Goal: Information Seeking & Learning: Learn about a topic

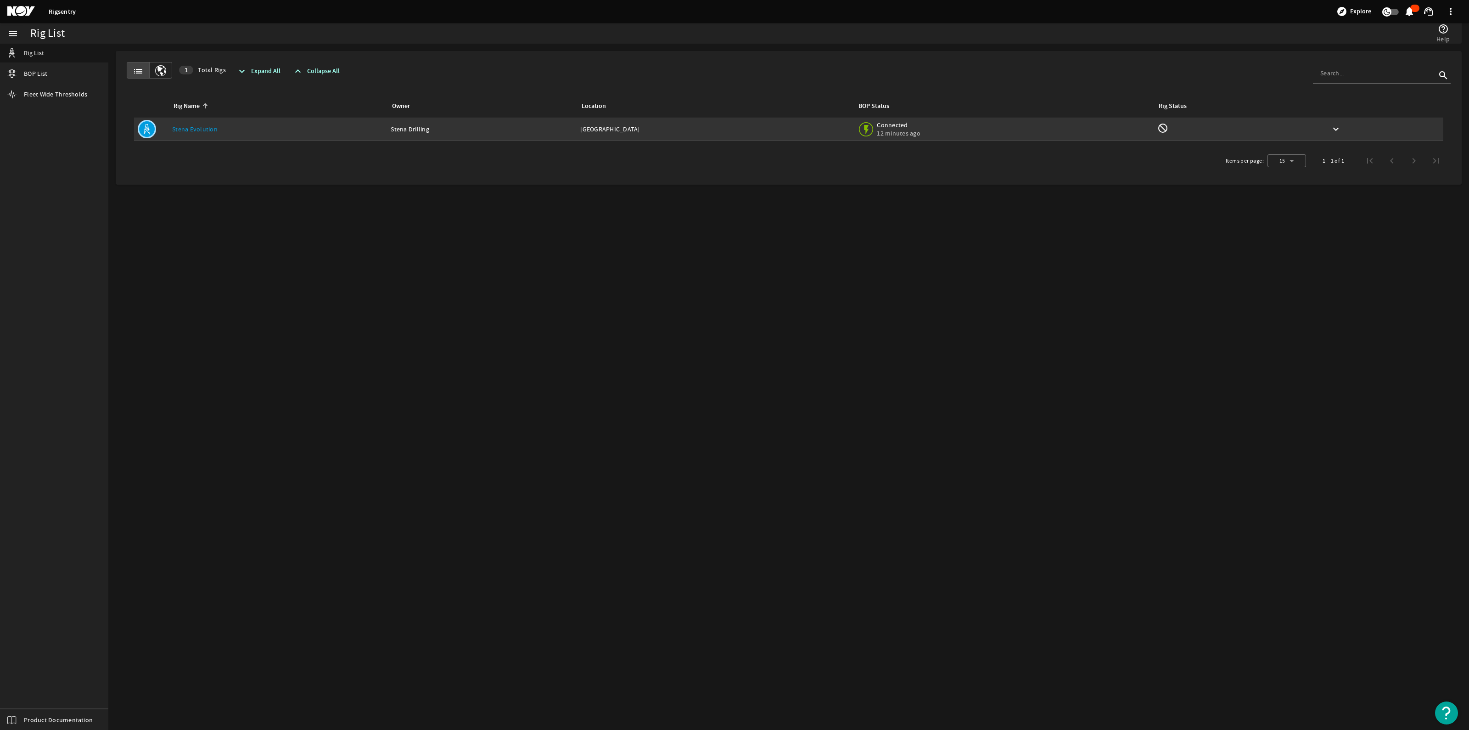
click at [183, 132] on link "Stena Evolution" at bounding box center [194, 129] width 45 height 8
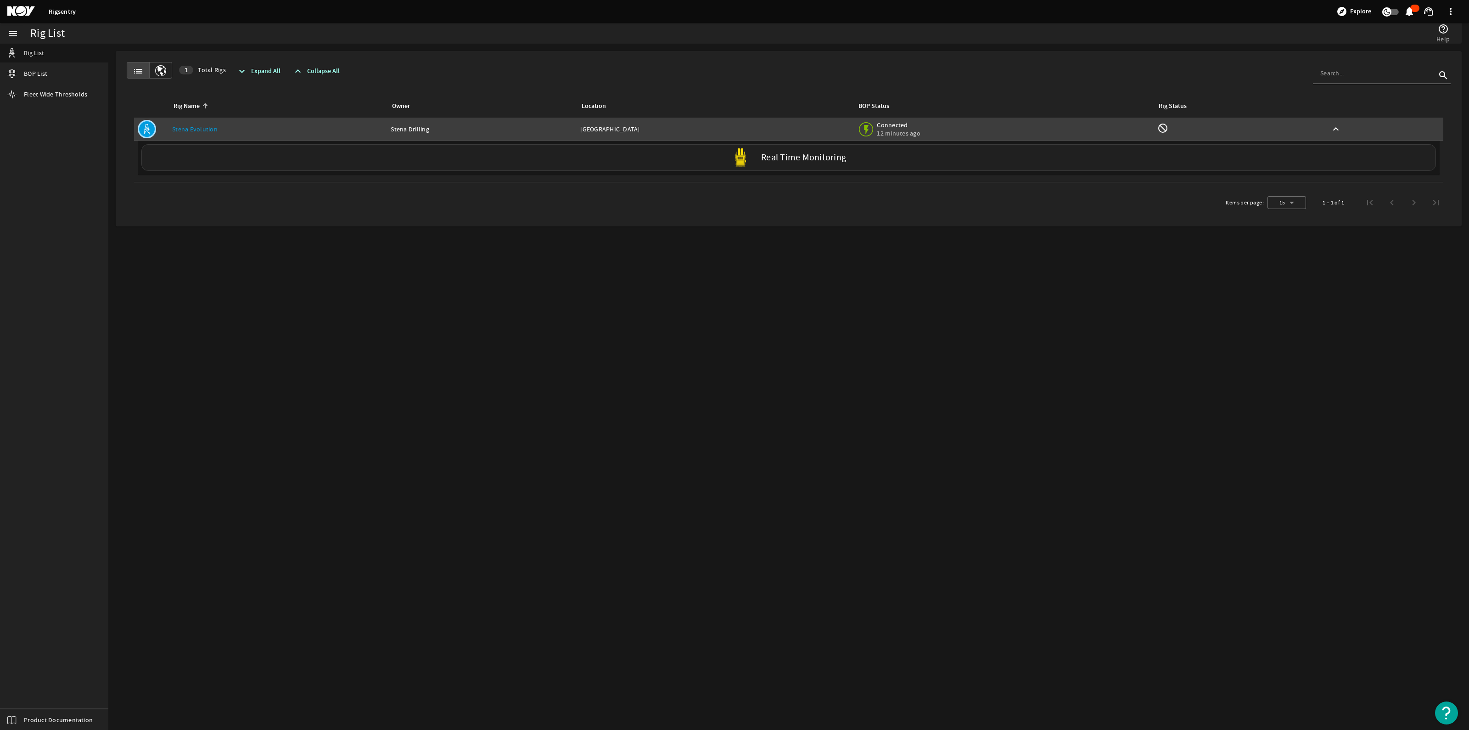
click at [802, 157] on label "Real Time Monitoring" at bounding box center [803, 158] width 85 height 10
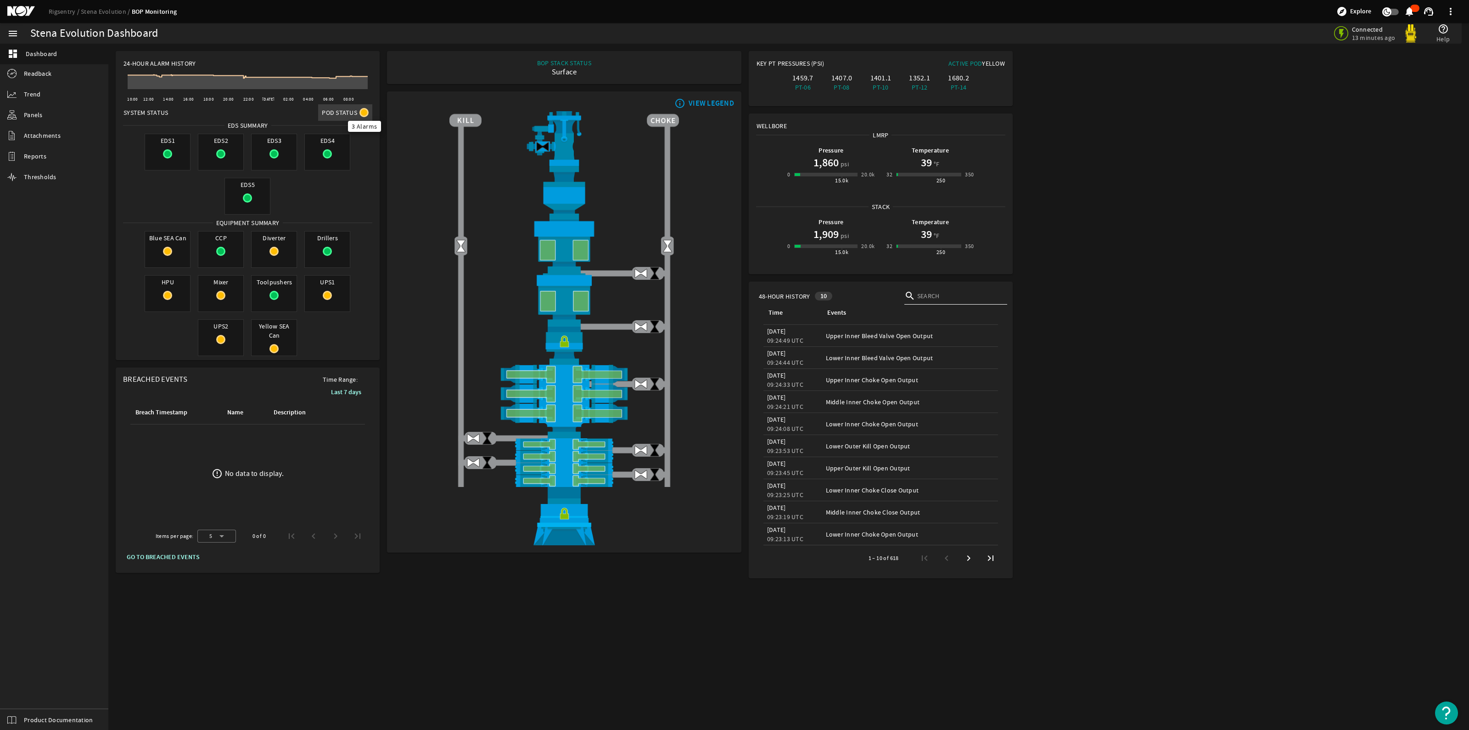
click at [364, 112] on mat-icon at bounding box center [363, 112] width 9 height 9
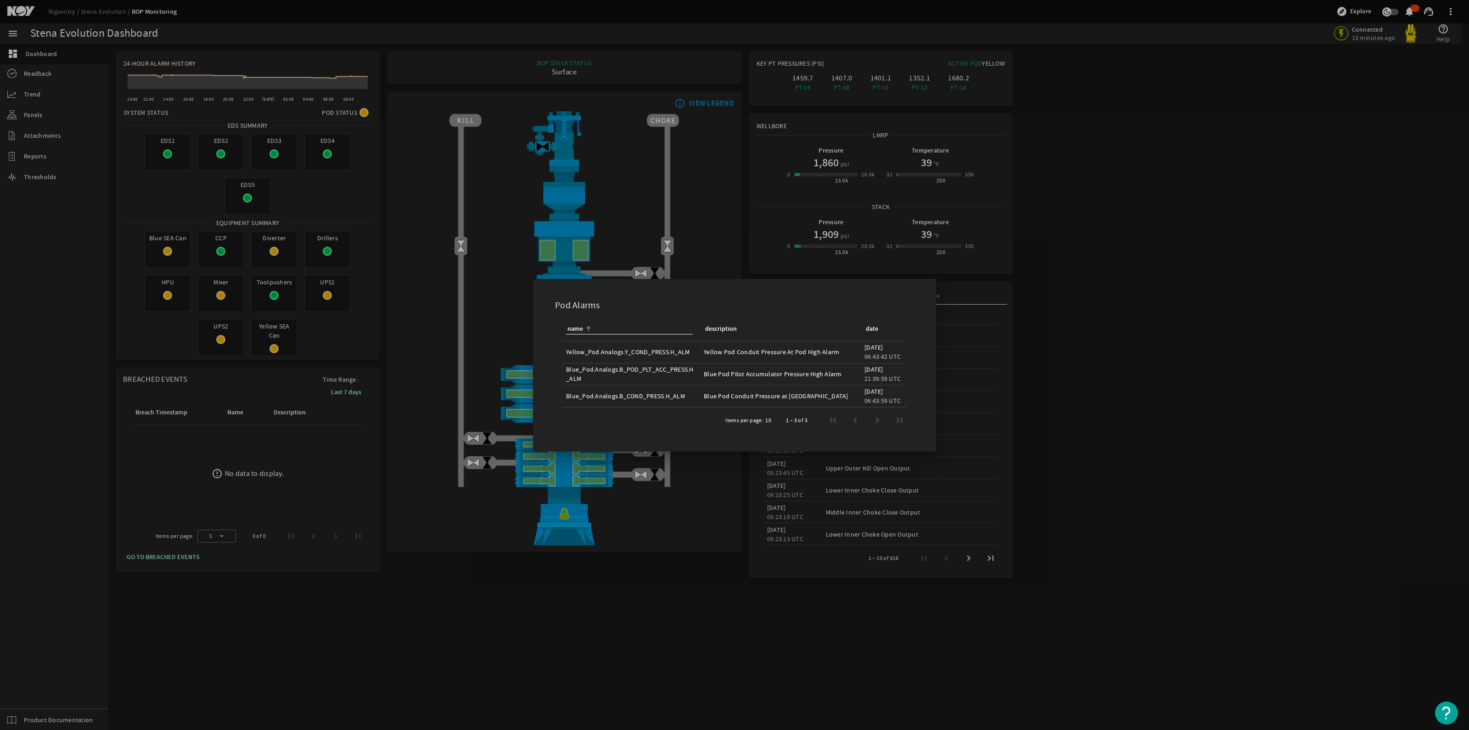
click at [386, 326] on div at bounding box center [734, 365] width 1469 height 730
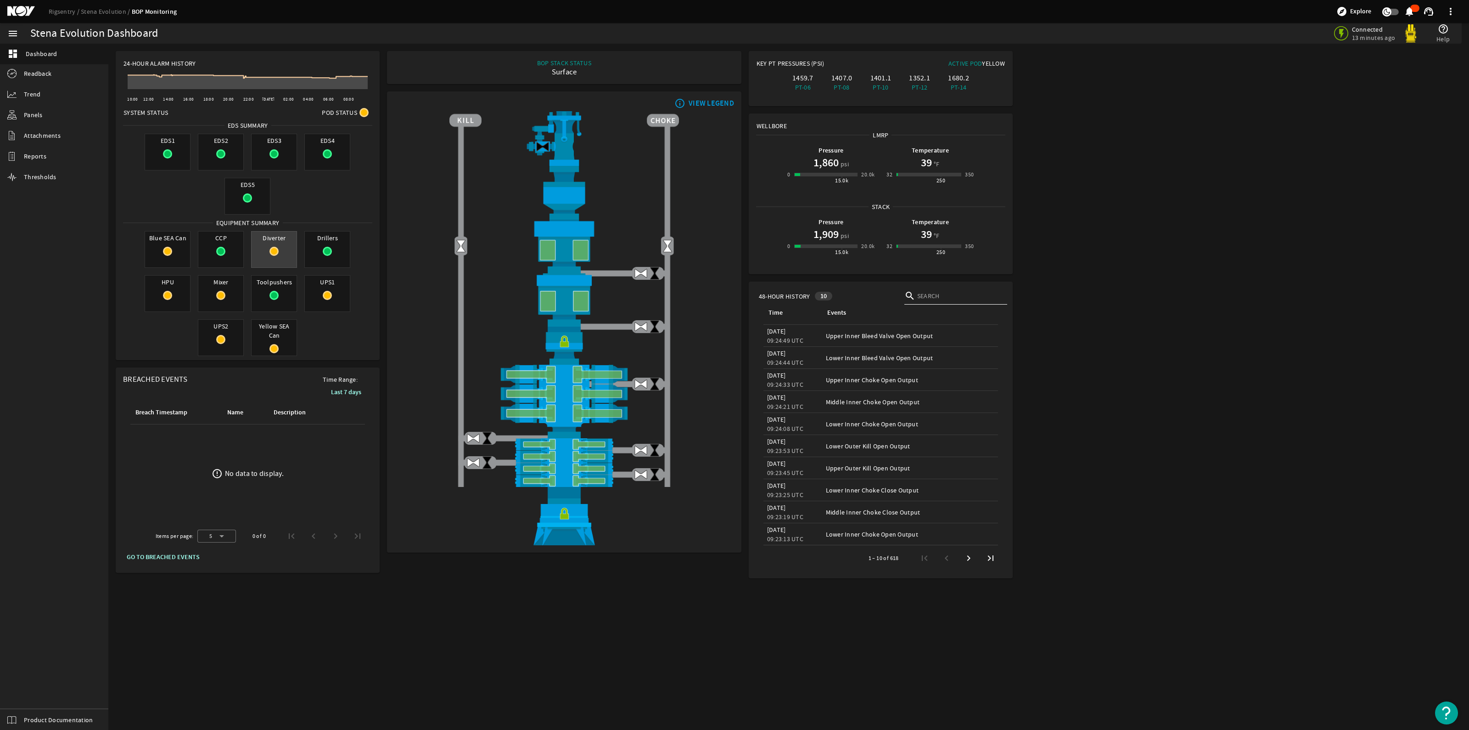
click at [270, 256] on div "Diverter" at bounding box center [274, 249] width 46 height 37
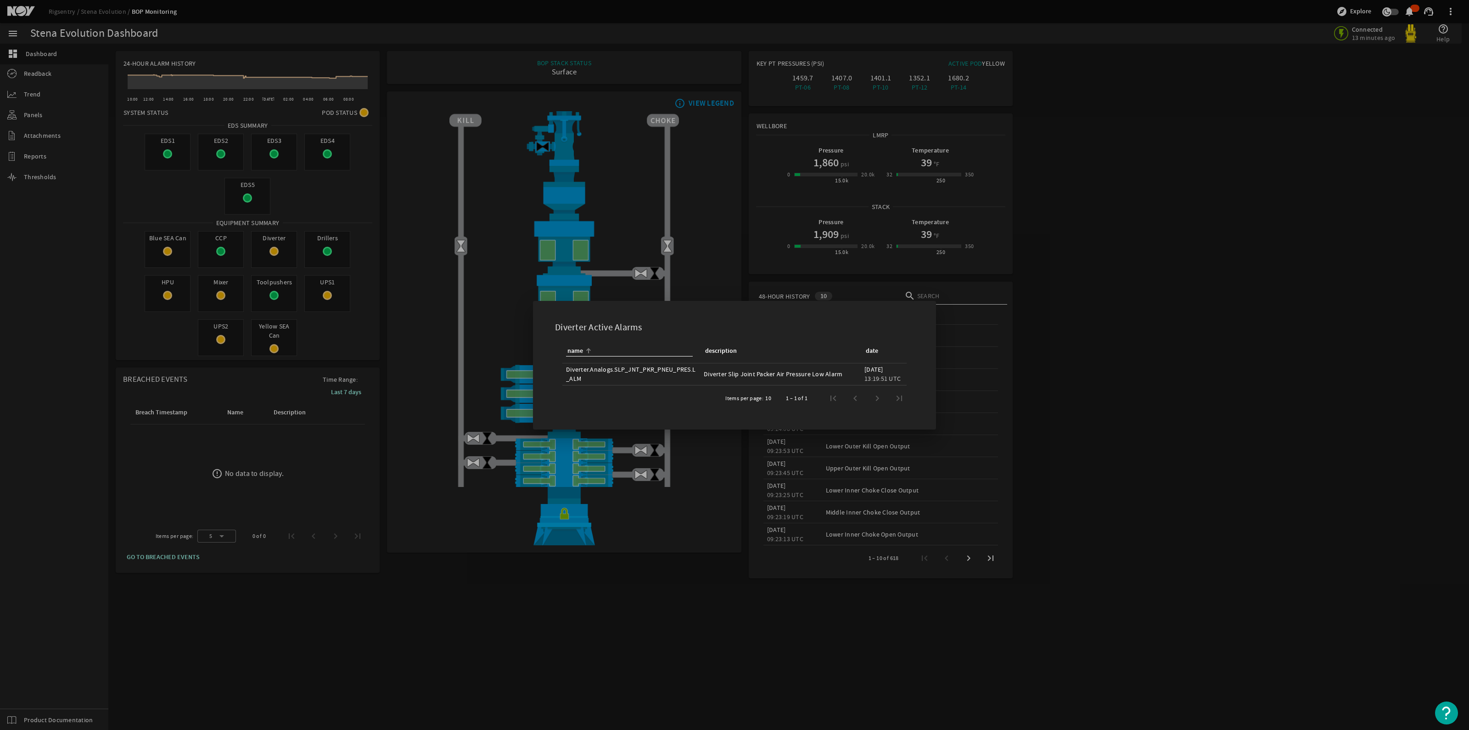
click at [369, 360] on div at bounding box center [734, 365] width 1469 height 730
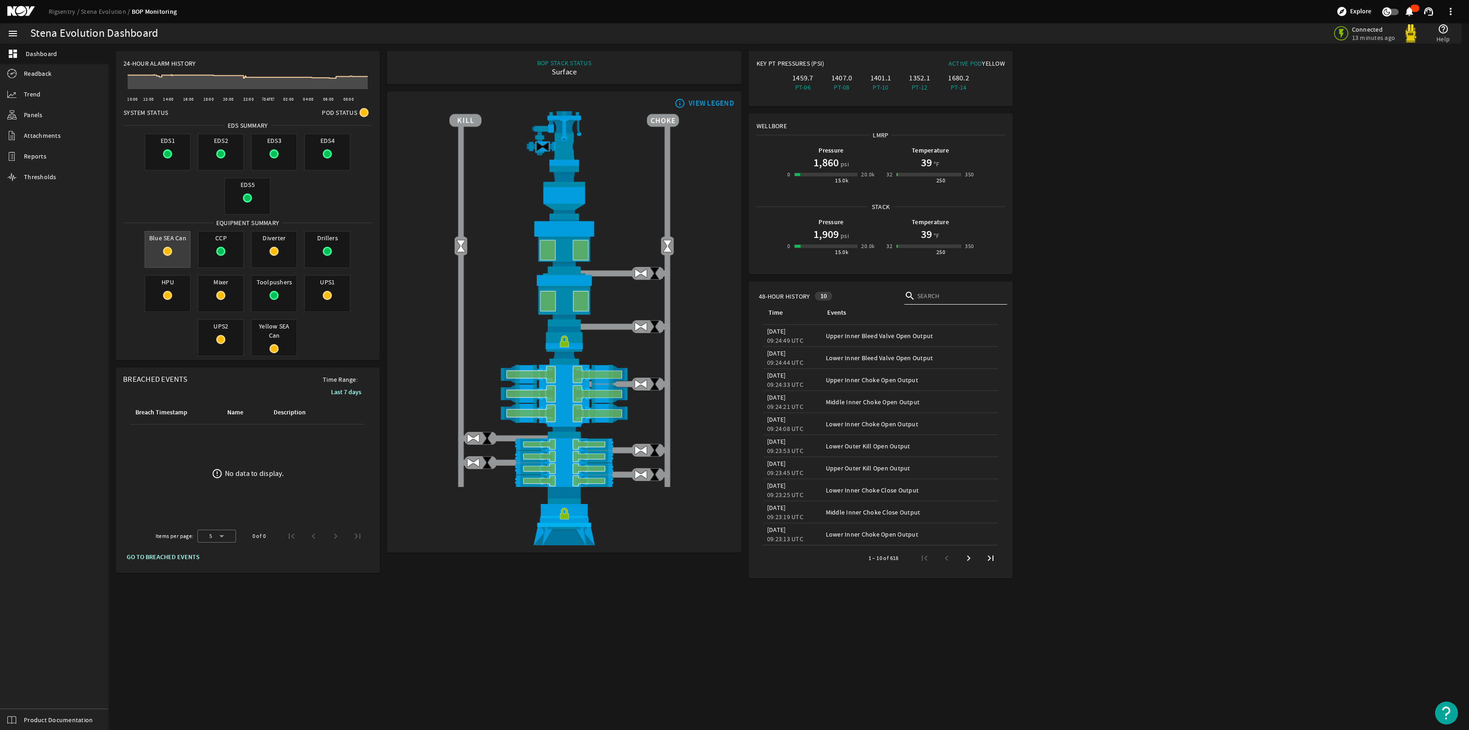
click at [168, 246] on div "Blue SEA Can" at bounding box center [168, 249] width 46 height 37
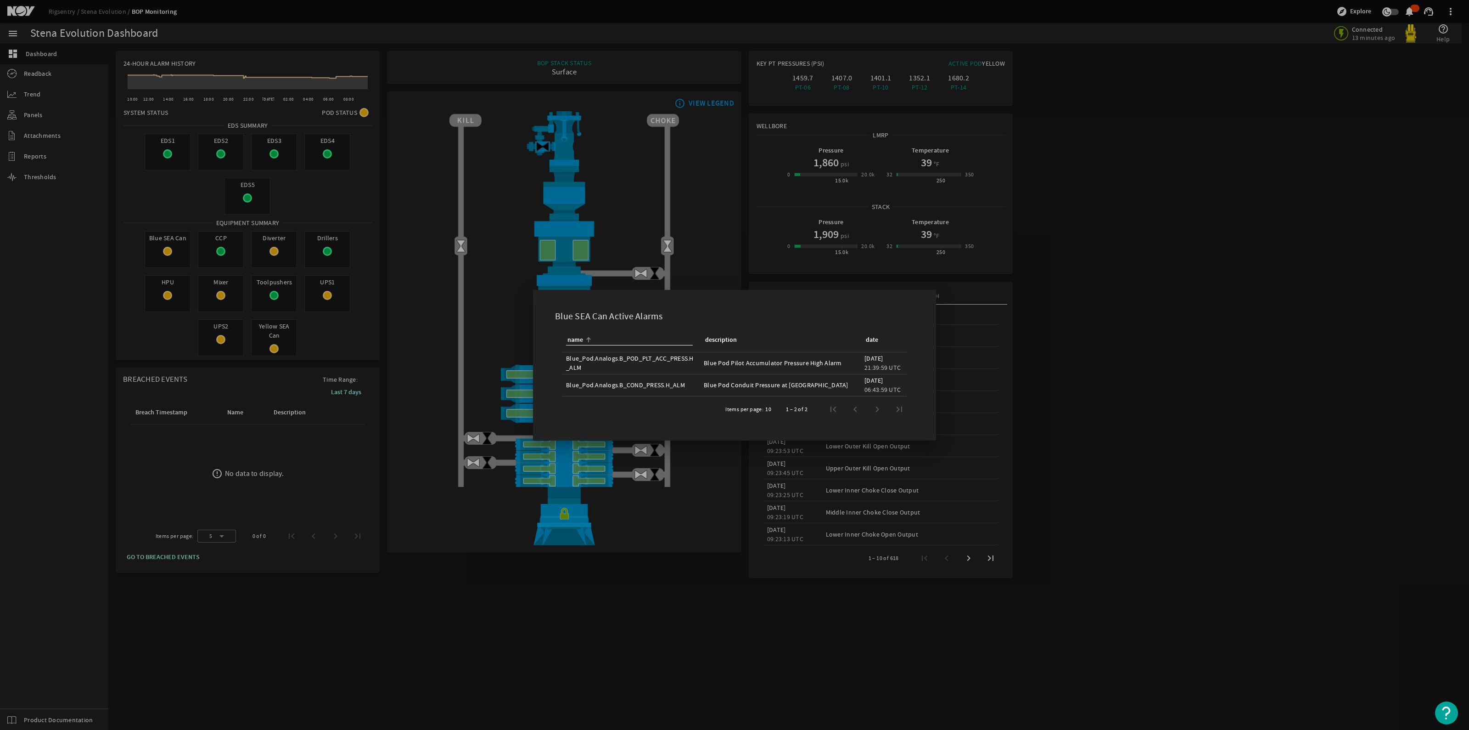
click at [289, 332] on div at bounding box center [734, 365] width 1469 height 730
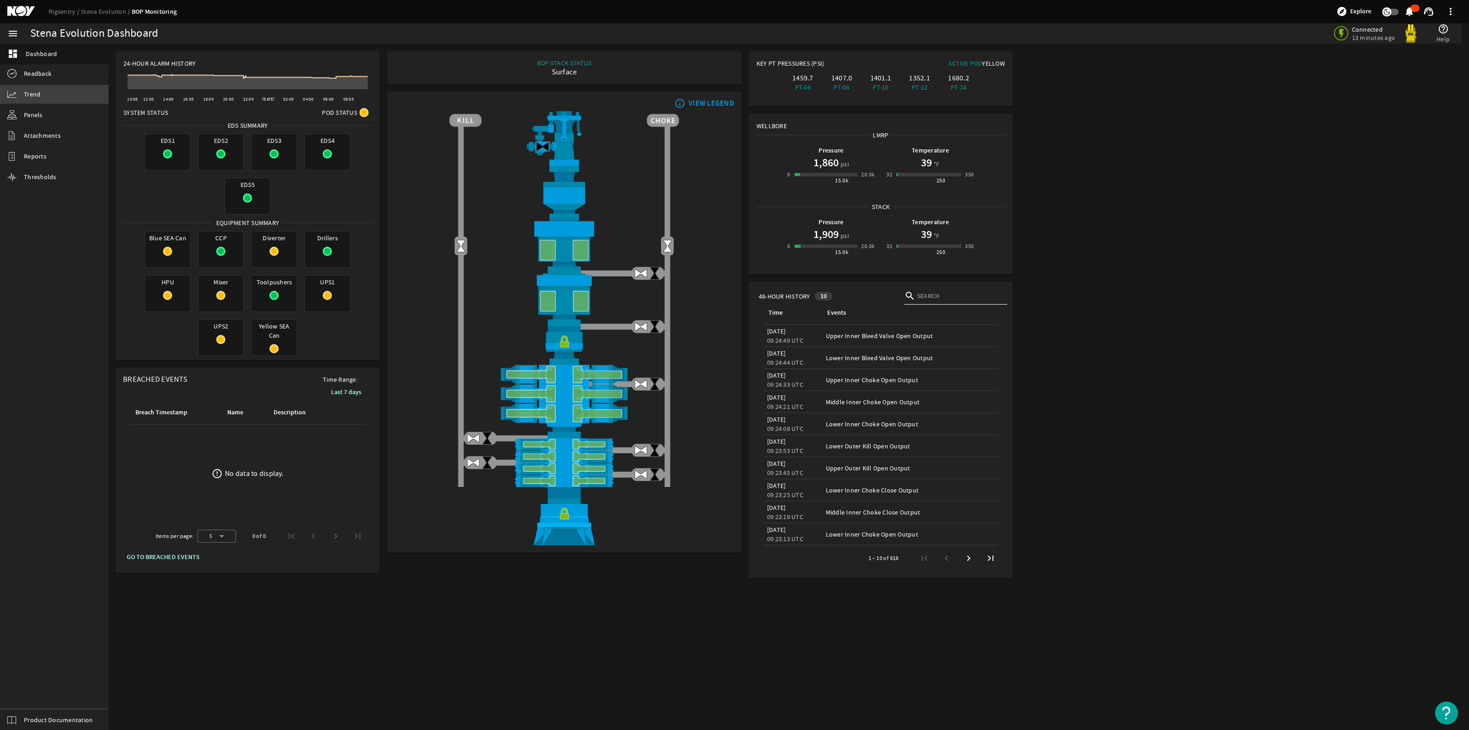
click at [80, 97] on link "Trend" at bounding box center [54, 94] width 108 height 18
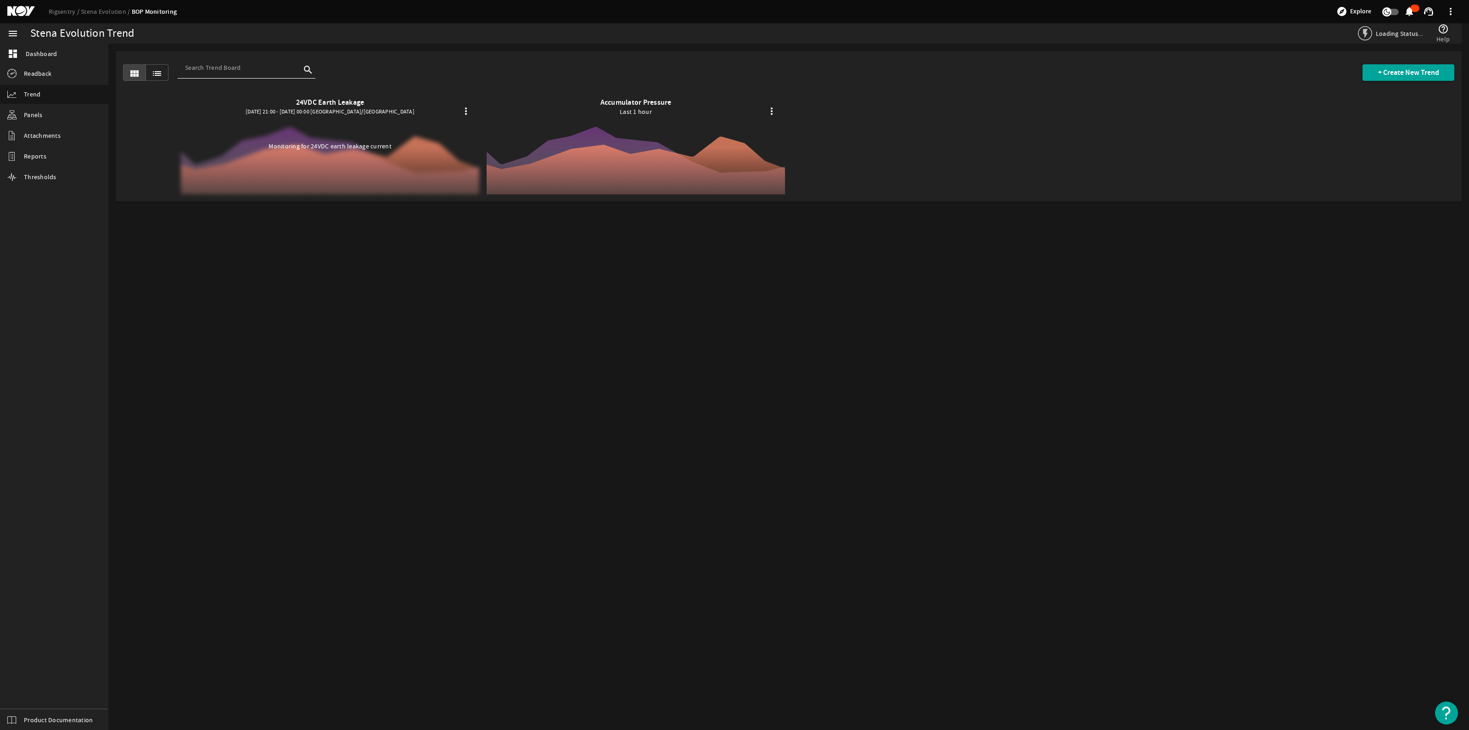
click at [357, 158] on div at bounding box center [330, 146] width 298 height 96
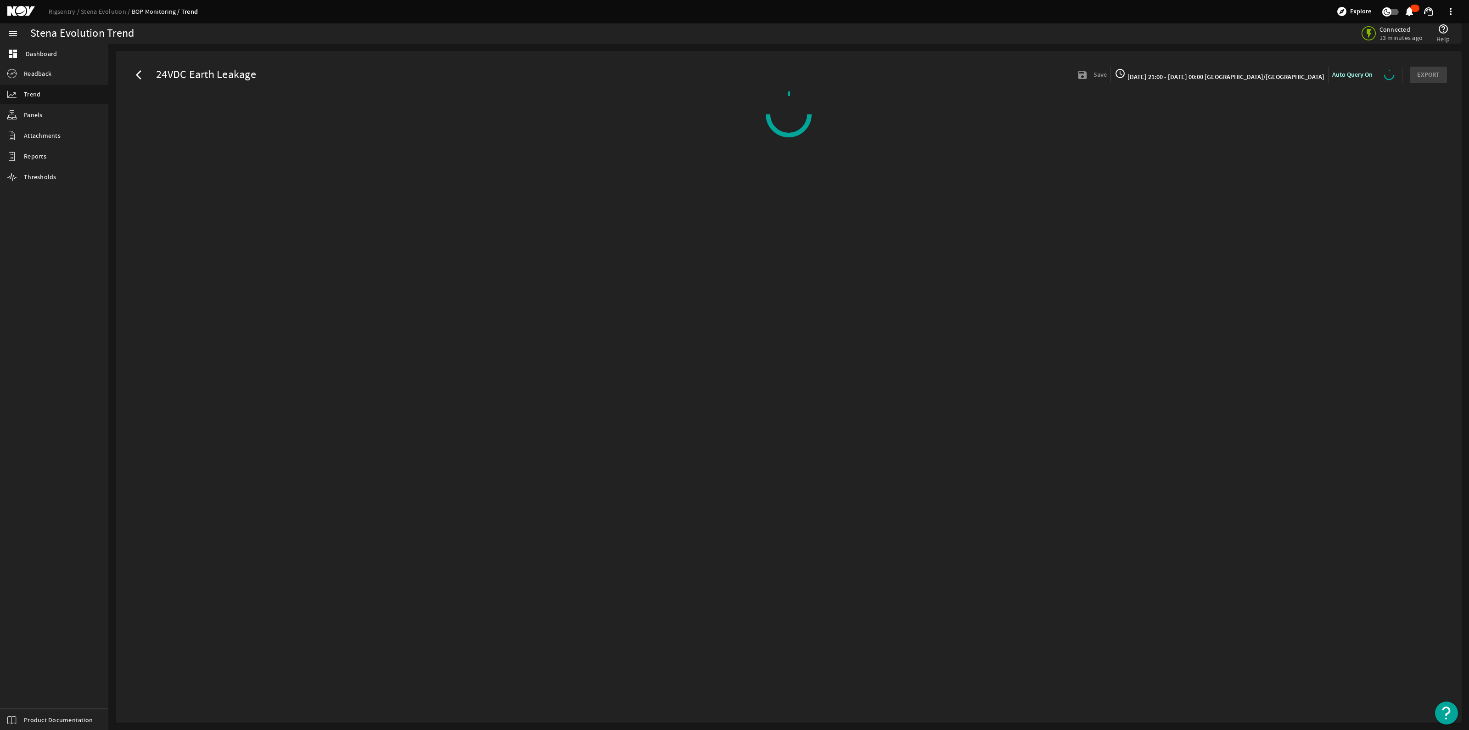
click at [1245, 78] on span "[DATE] 21:00 - [DATE] 00:00 [GEOGRAPHIC_DATA]/[GEOGRAPHIC_DATA]" at bounding box center [1225, 77] width 199 height 9
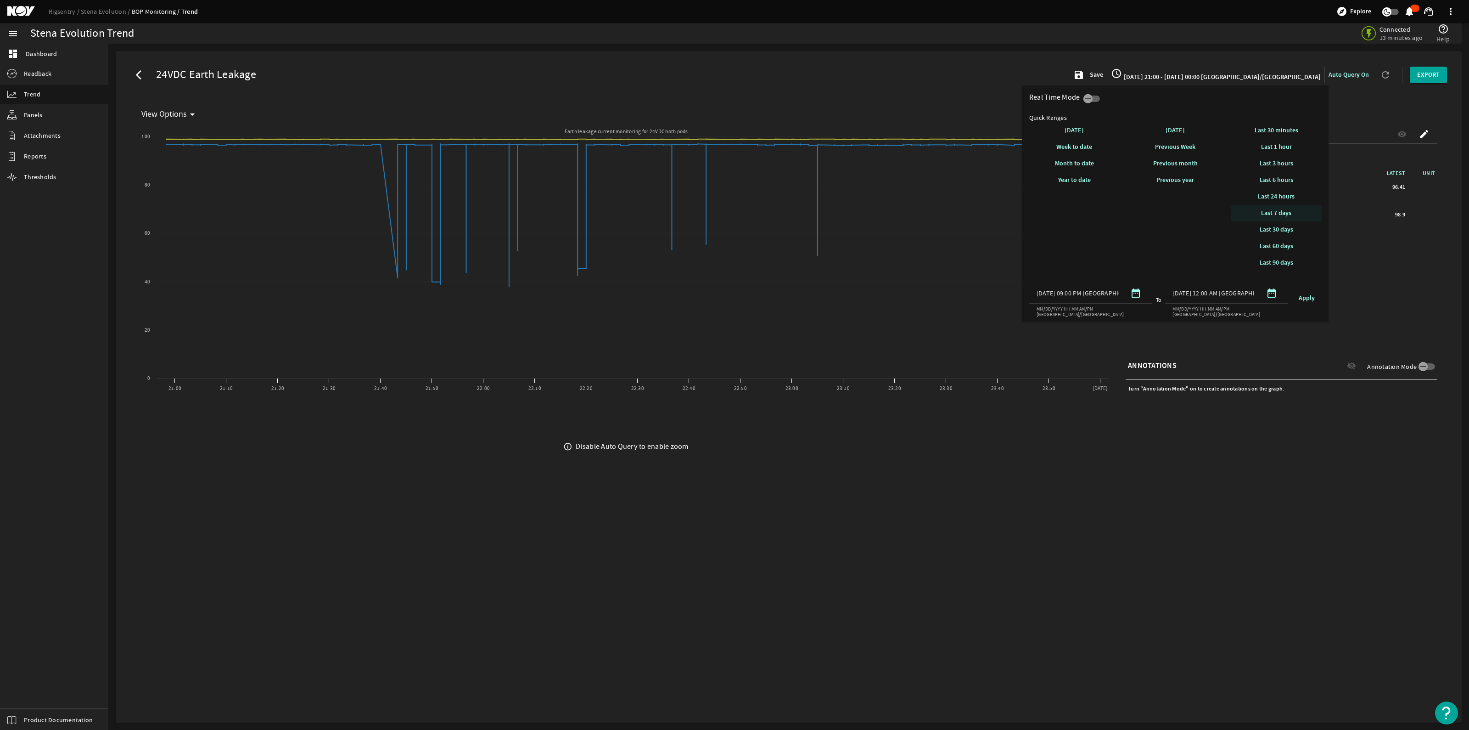
click at [1290, 215] on span "Last 7 days" at bounding box center [1276, 212] width 30 height 9
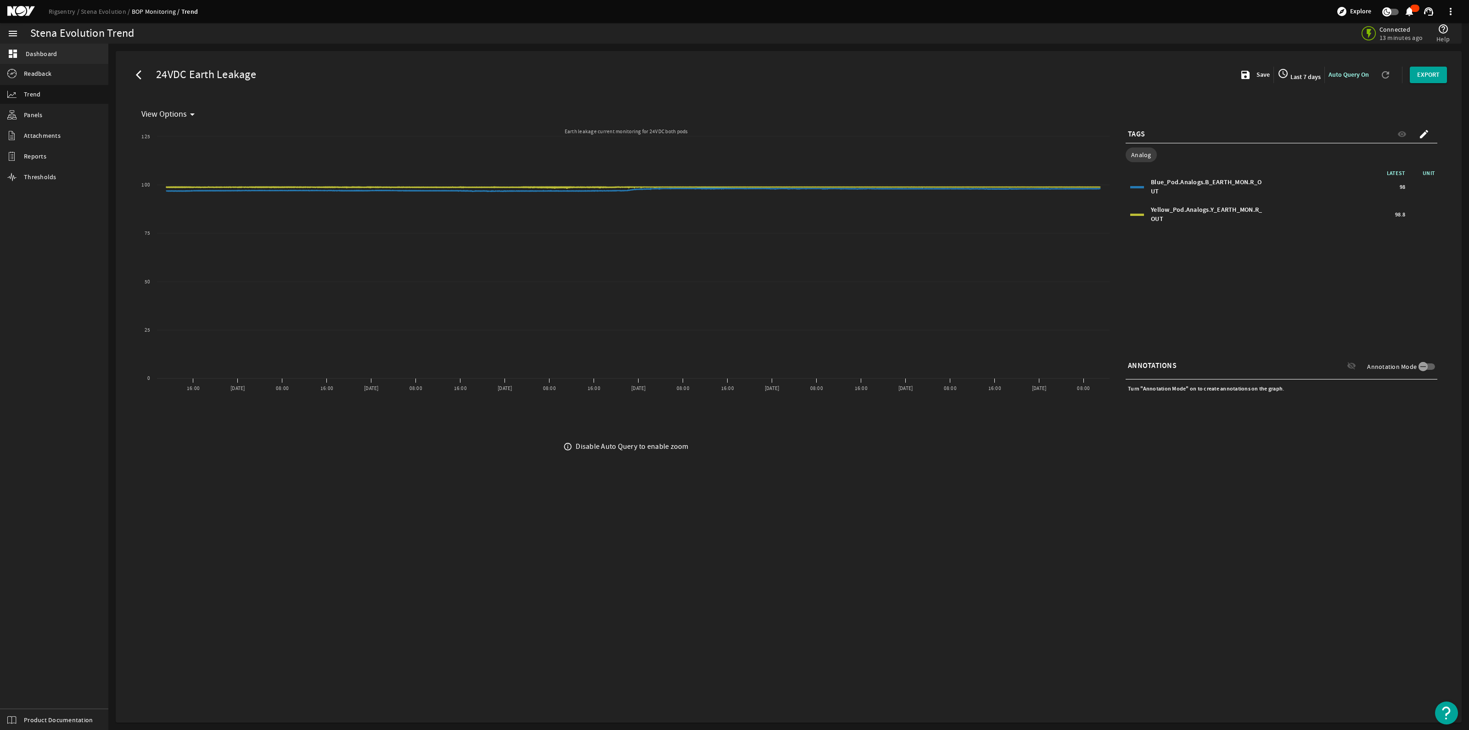
click at [56, 54] on link "dashboard Dashboard" at bounding box center [54, 54] width 108 height 20
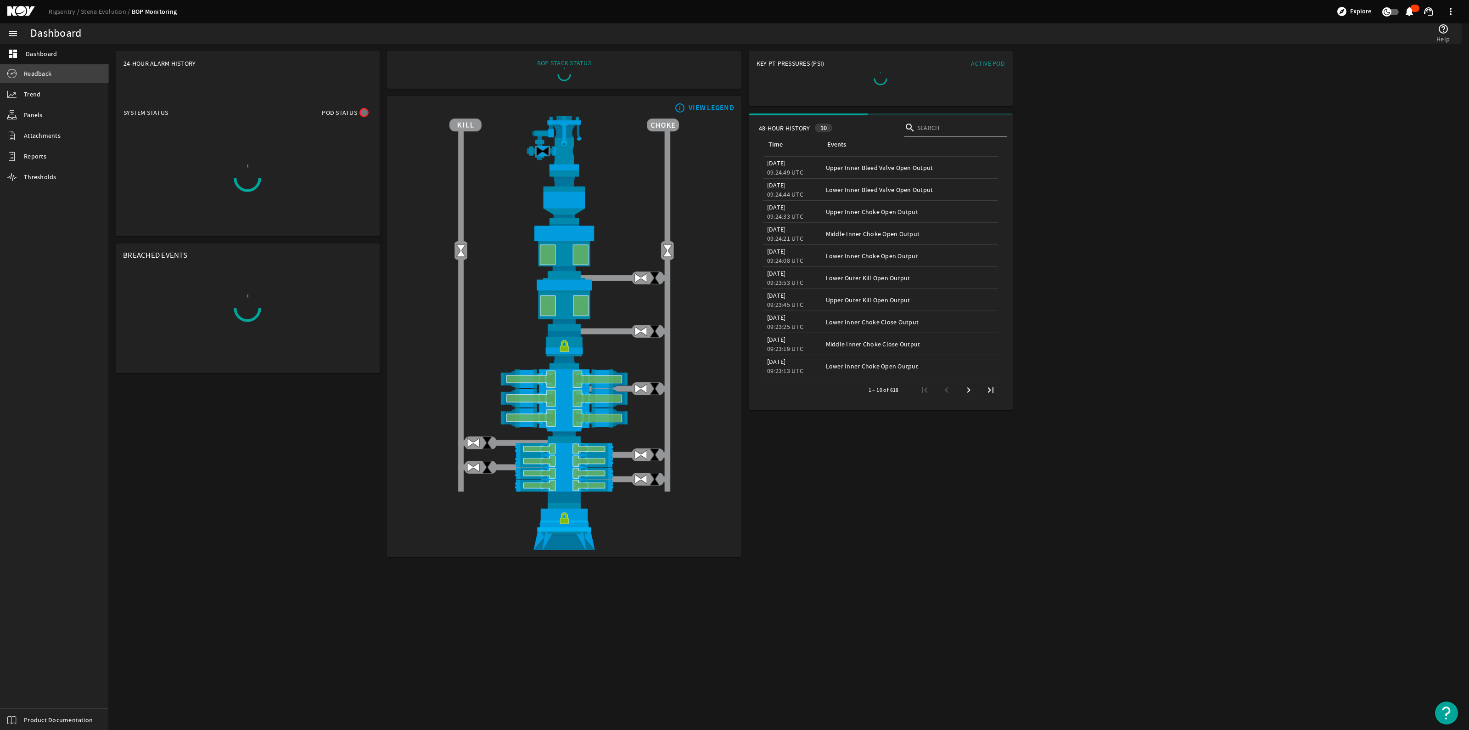
click at [60, 73] on link "Readback" at bounding box center [54, 73] width 108 height 18
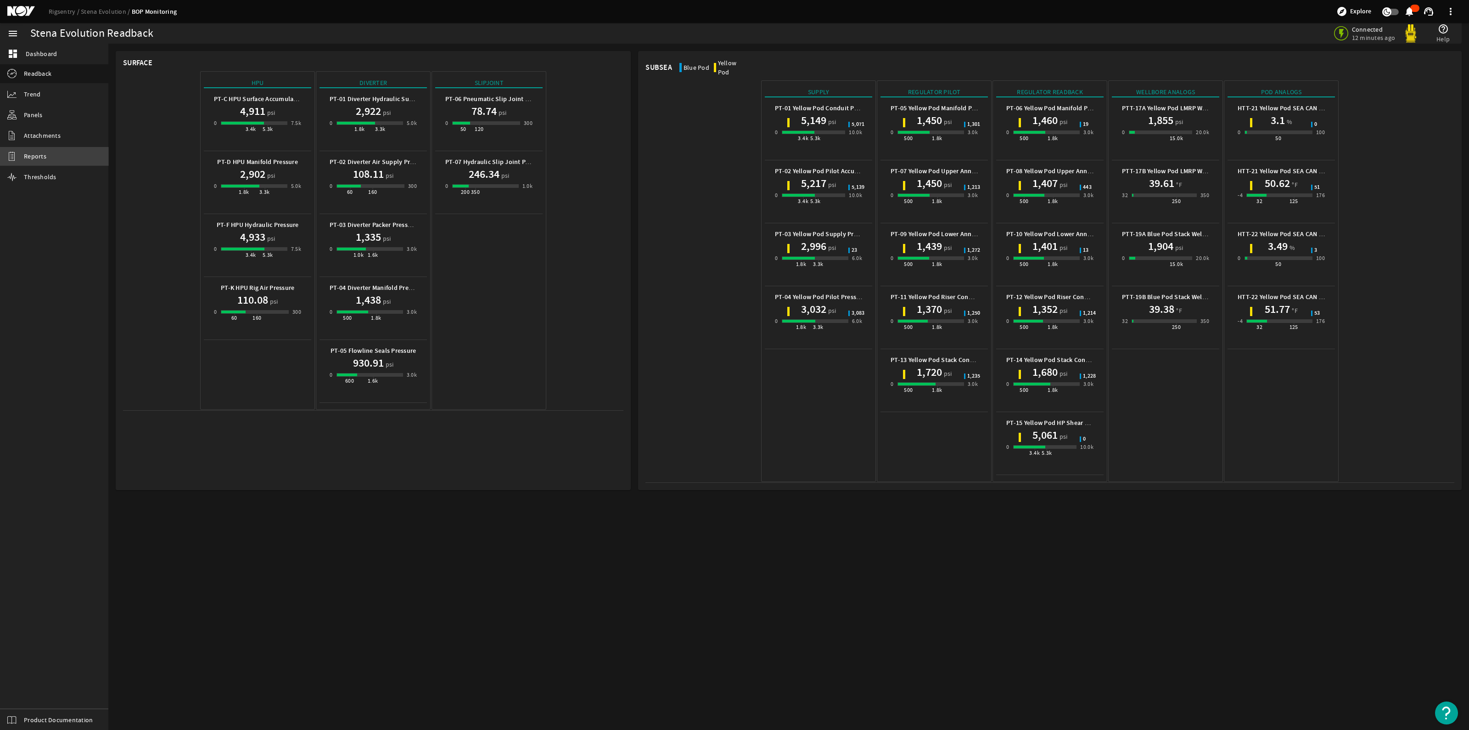
click at [64, 157] on link "Reports" at bounding box center [54, 156] width 108 height 18
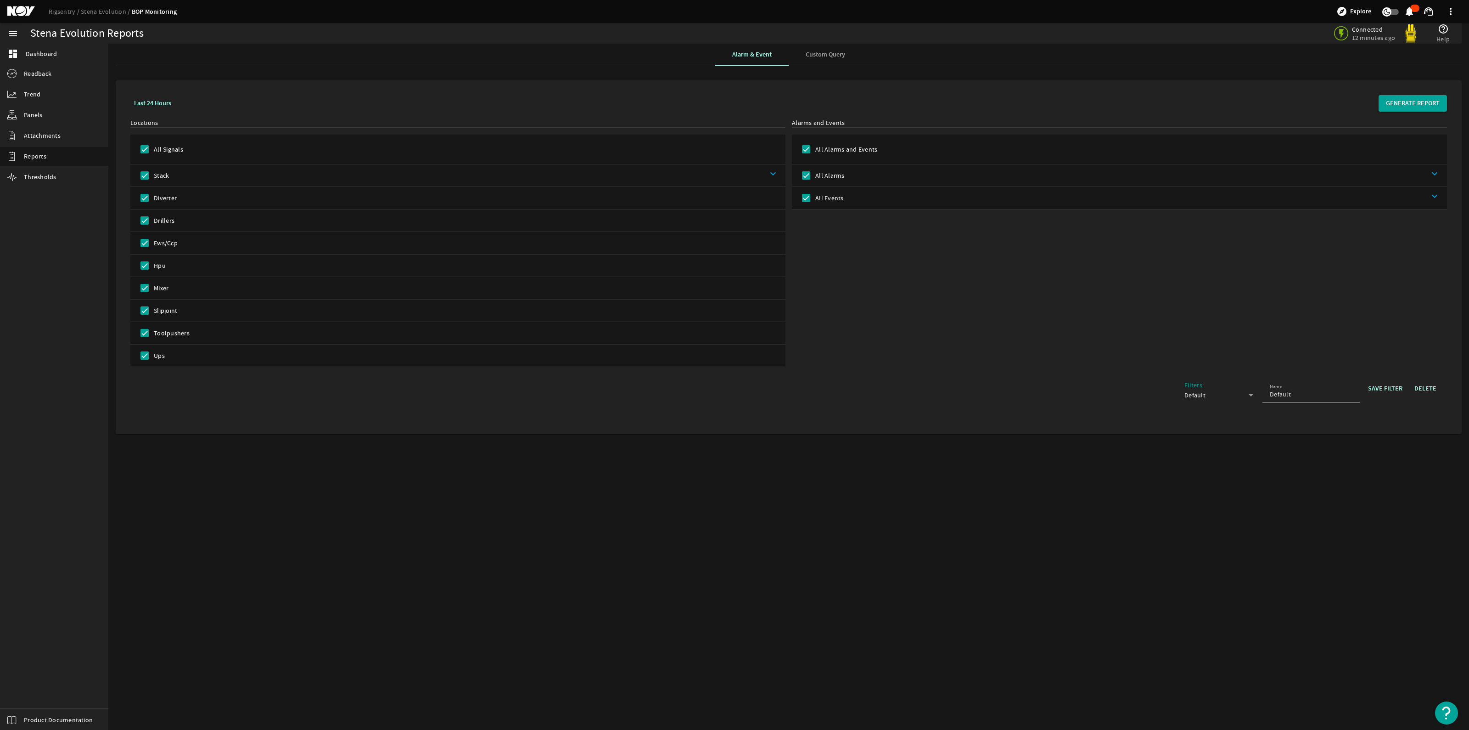
click at [815, 60] on span "Custom Query" at bounding box center [825, 55] width 39 height 22
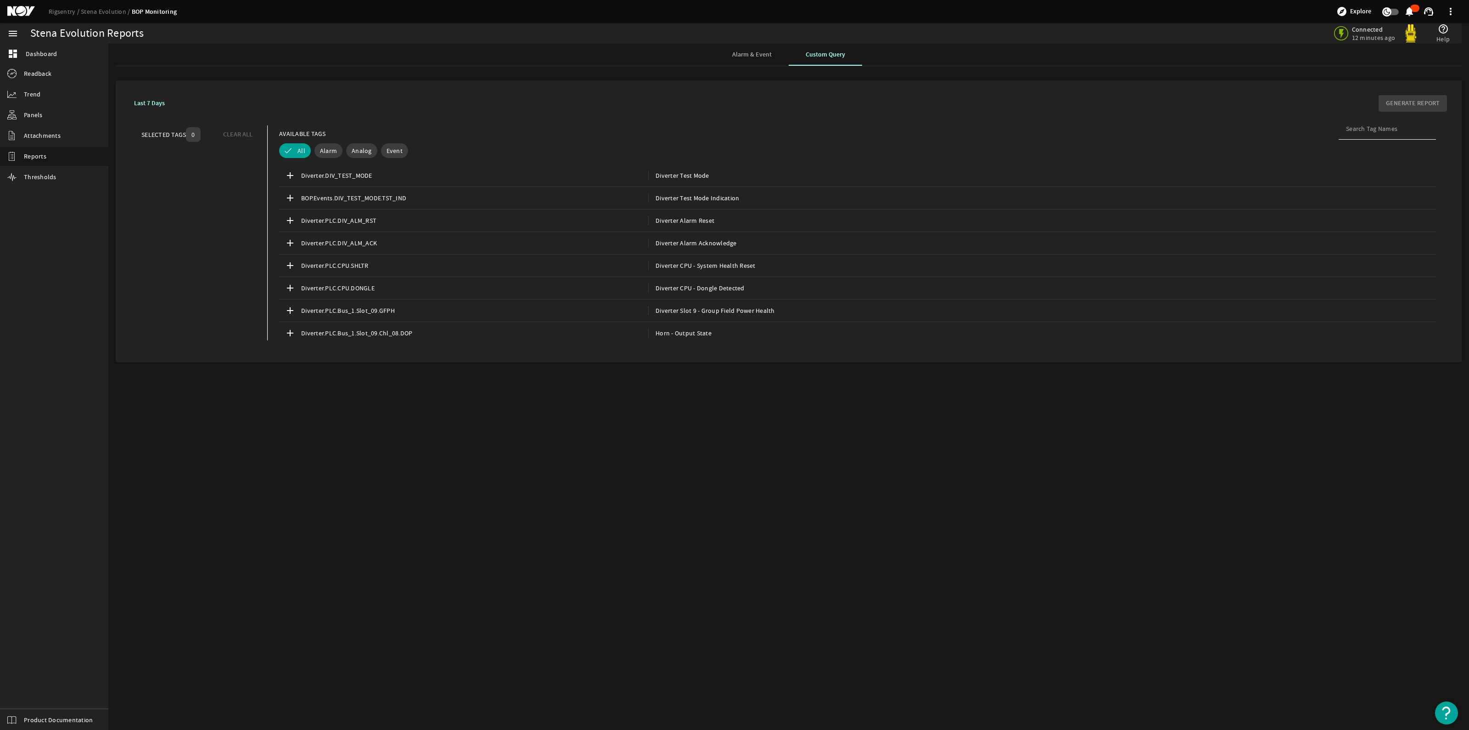
click at [1391, 134] on div at bounding box center [1387, 129] width 83 height 22
drag, startPoint x: 1274, startPoint y: 117, endPoint x: 1264, endPoint y: 114, distance: 10.2
click at [1265, 115] on div "Last 7 Days GENERATE REPORT SELECTED TAGS 0 CLEAR ALL You can select up to 10 t…" at bounding box center [788, 221] width 1331 height 267
click at [291, 175] on mat-icon "add" at bounding box center [290, 175] width 11 height 11
click at [295, 201] on mat-icon "add" at bounding box center [297, 197] width 11 height 11
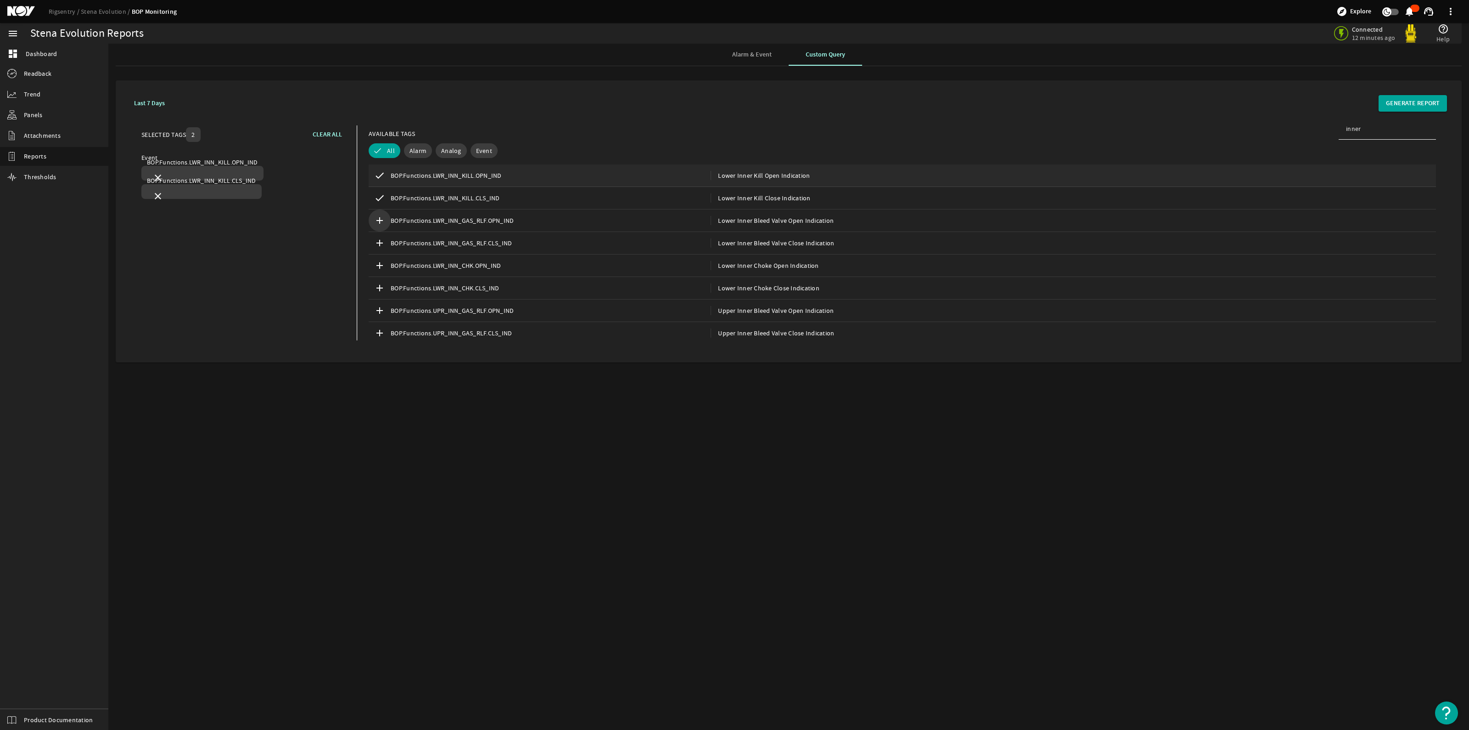
click at [379, 219] on mat-icon "add" at bounding box center [379, 220] width 11 height 11
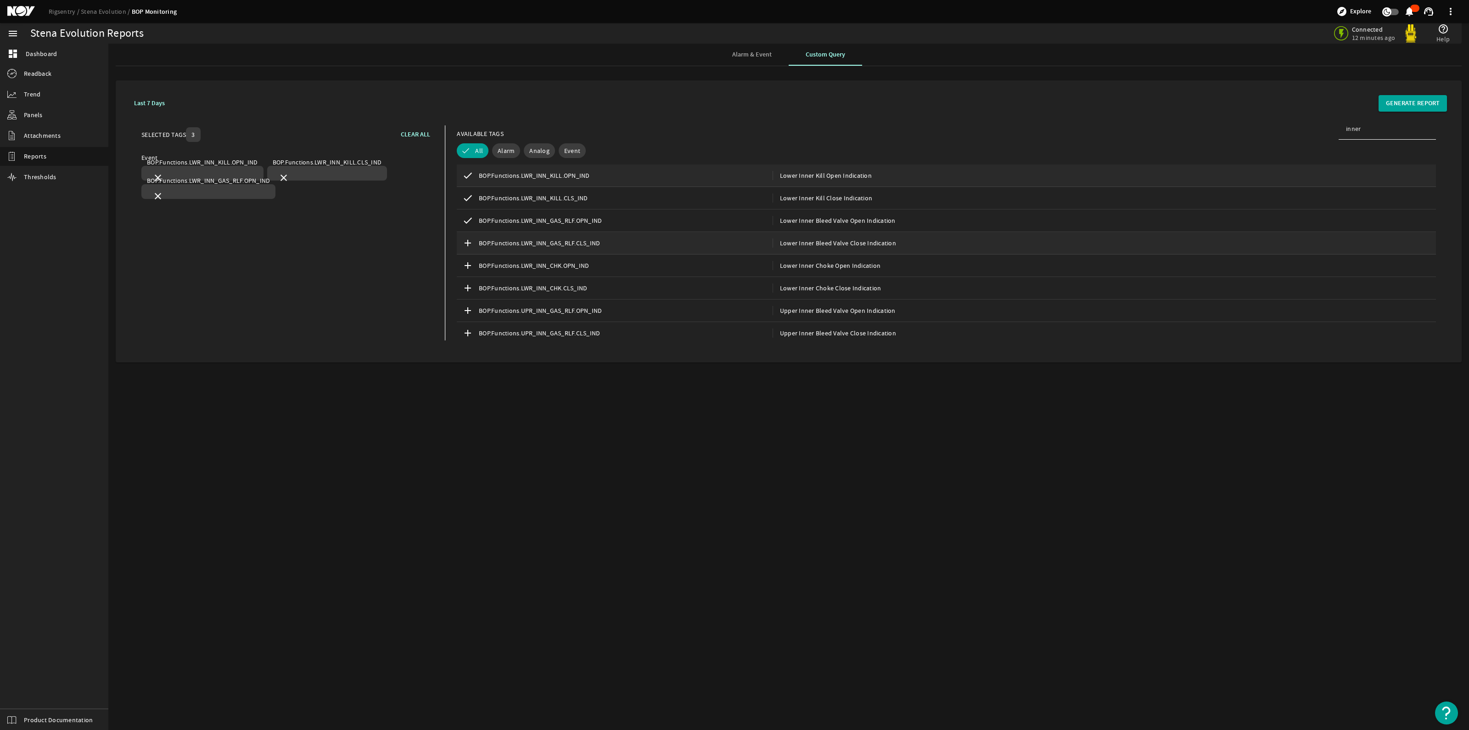
click at [469, 242] on mat-icon "add" at bounding box center [467, 242] width 11 height 11
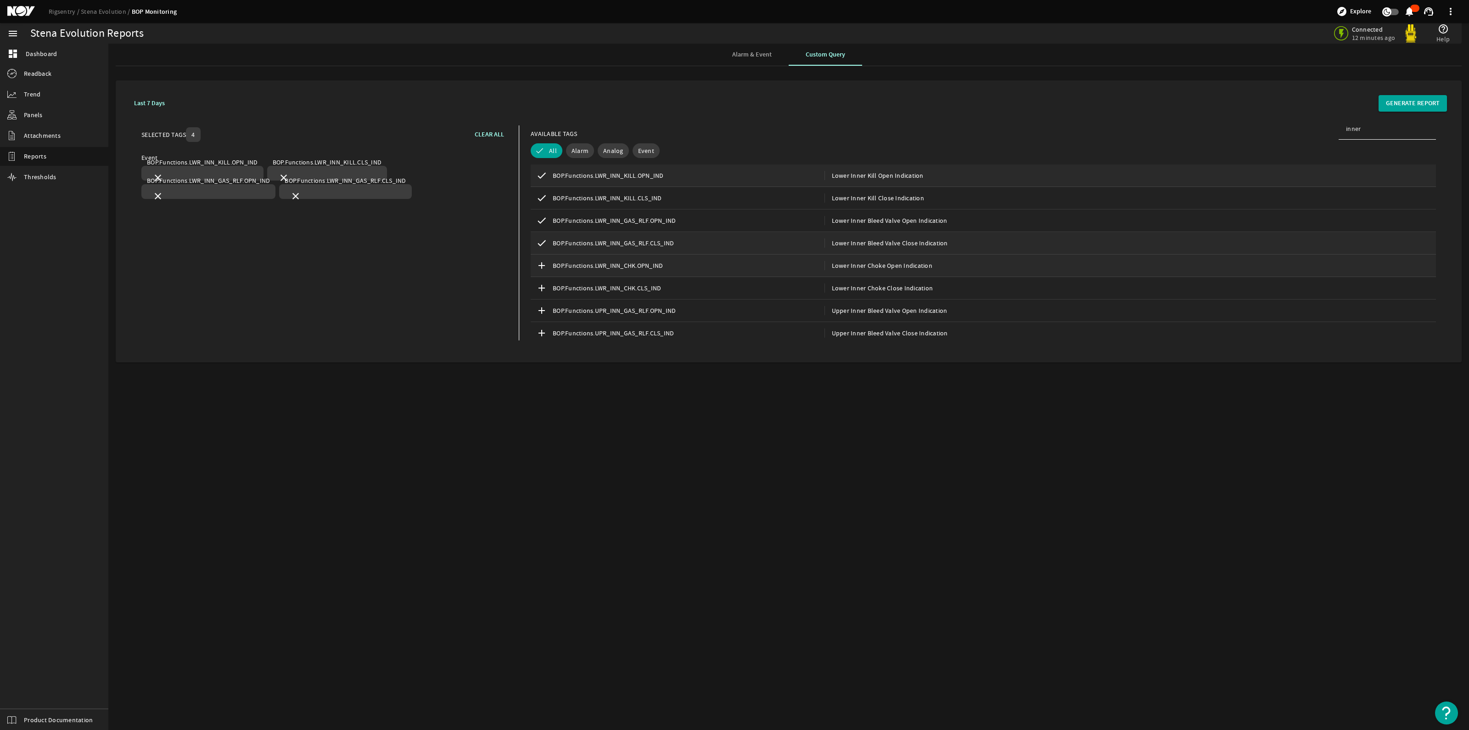
click at [543, 265] on mat-icon "add" at bounding box center [541, 265] width 11 height 11
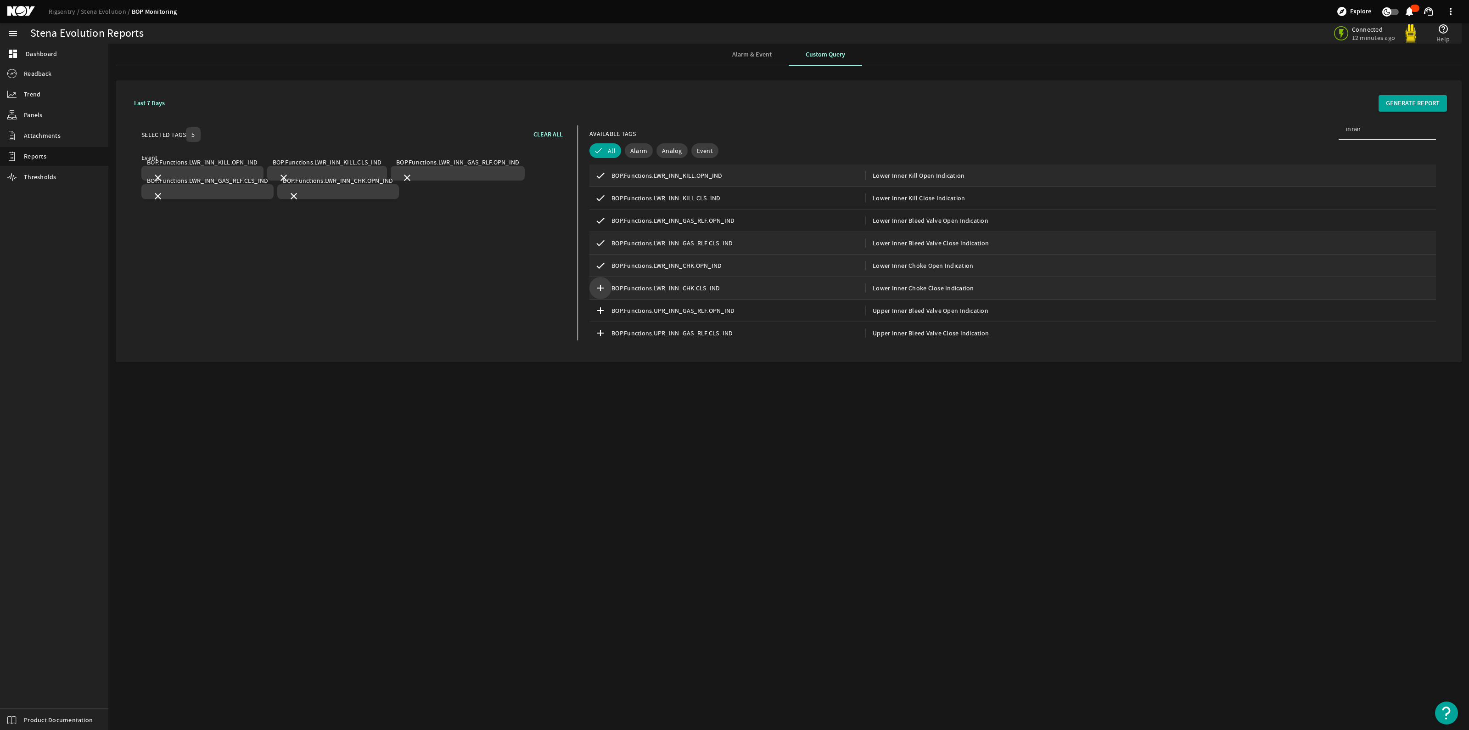
click at [601, 287] on mat-icon "add" at bounding box center [600, 287] width 11 height 11
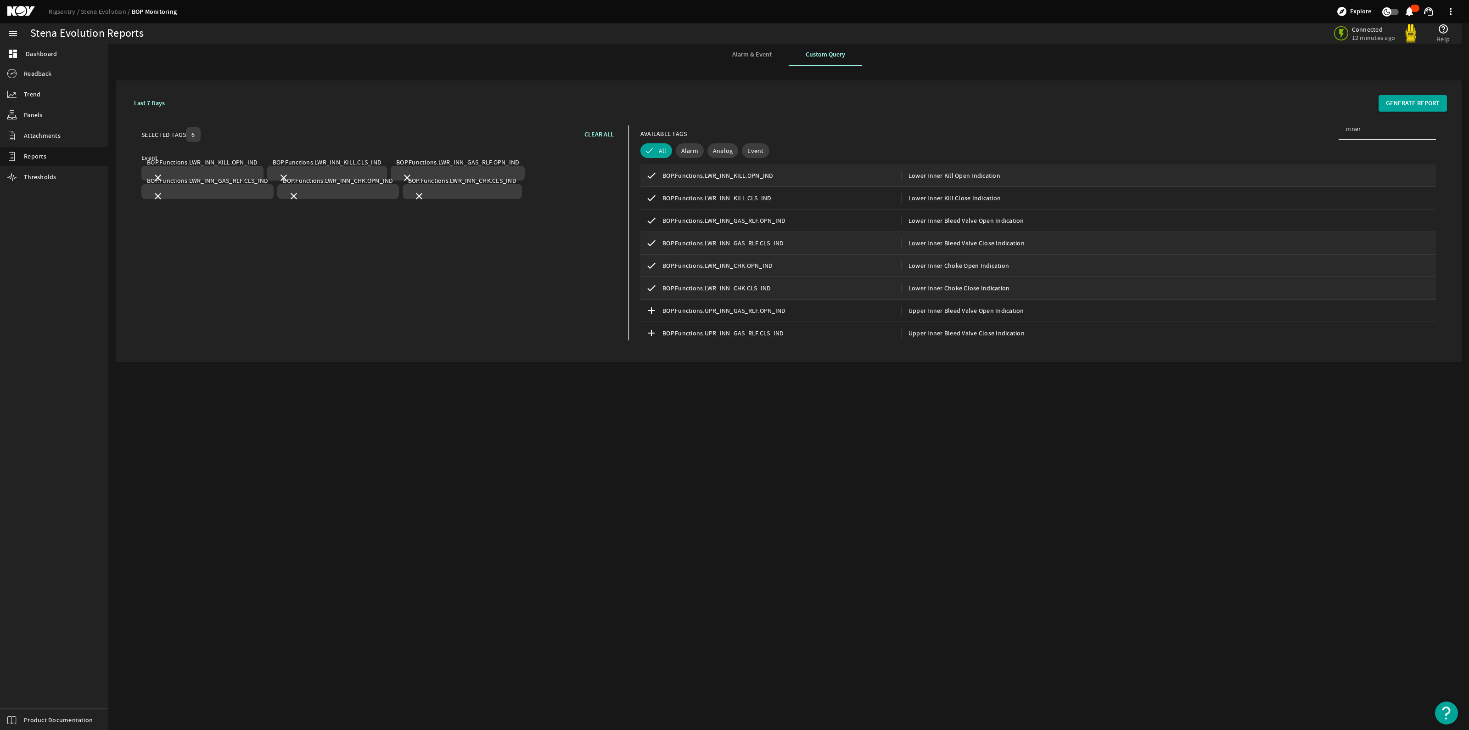
scroll to position [57, 0]
click at [646, 253] on mat-icon "add" at bounding box center [651, 253] width 11 height 11
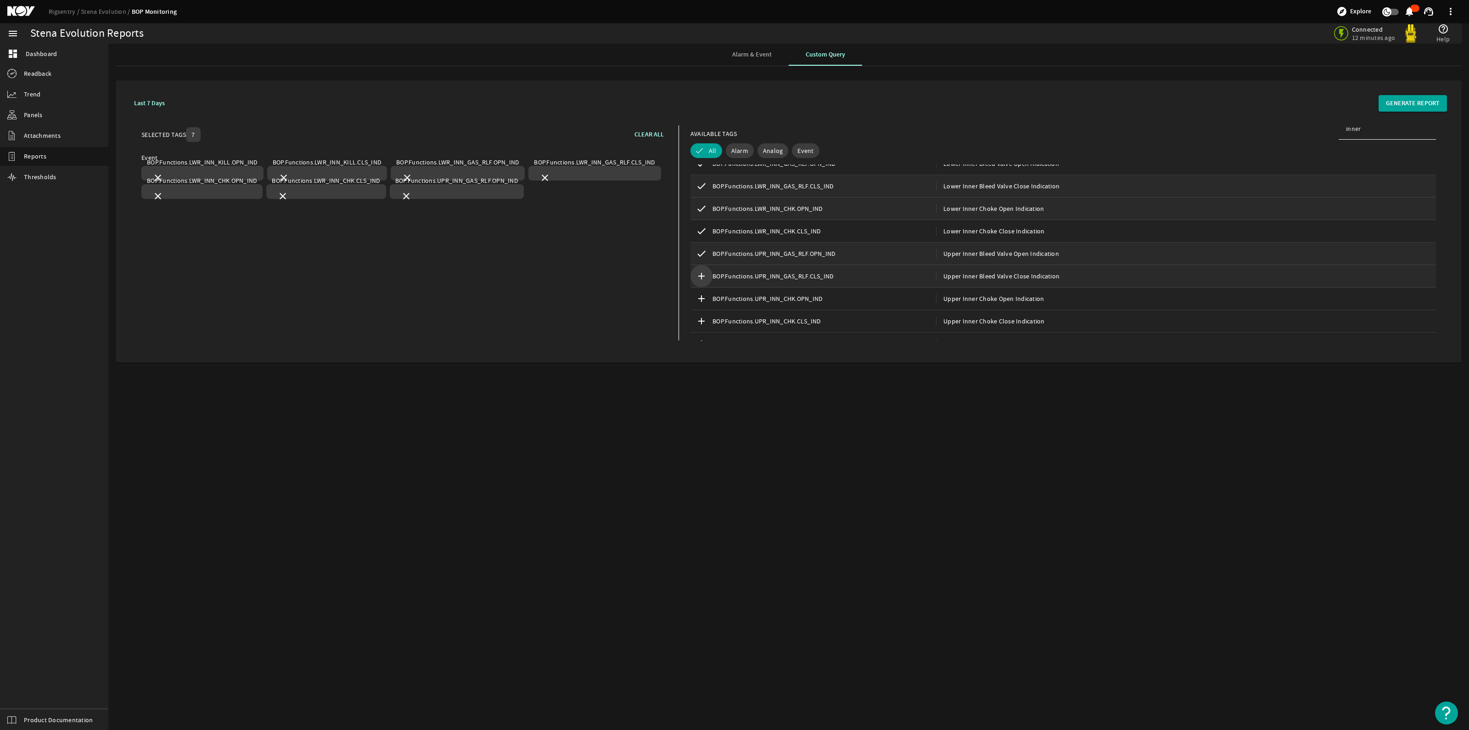
click at [701, 274] on mat-icon "add" at bounding box center [701, 275] width 11 height 11
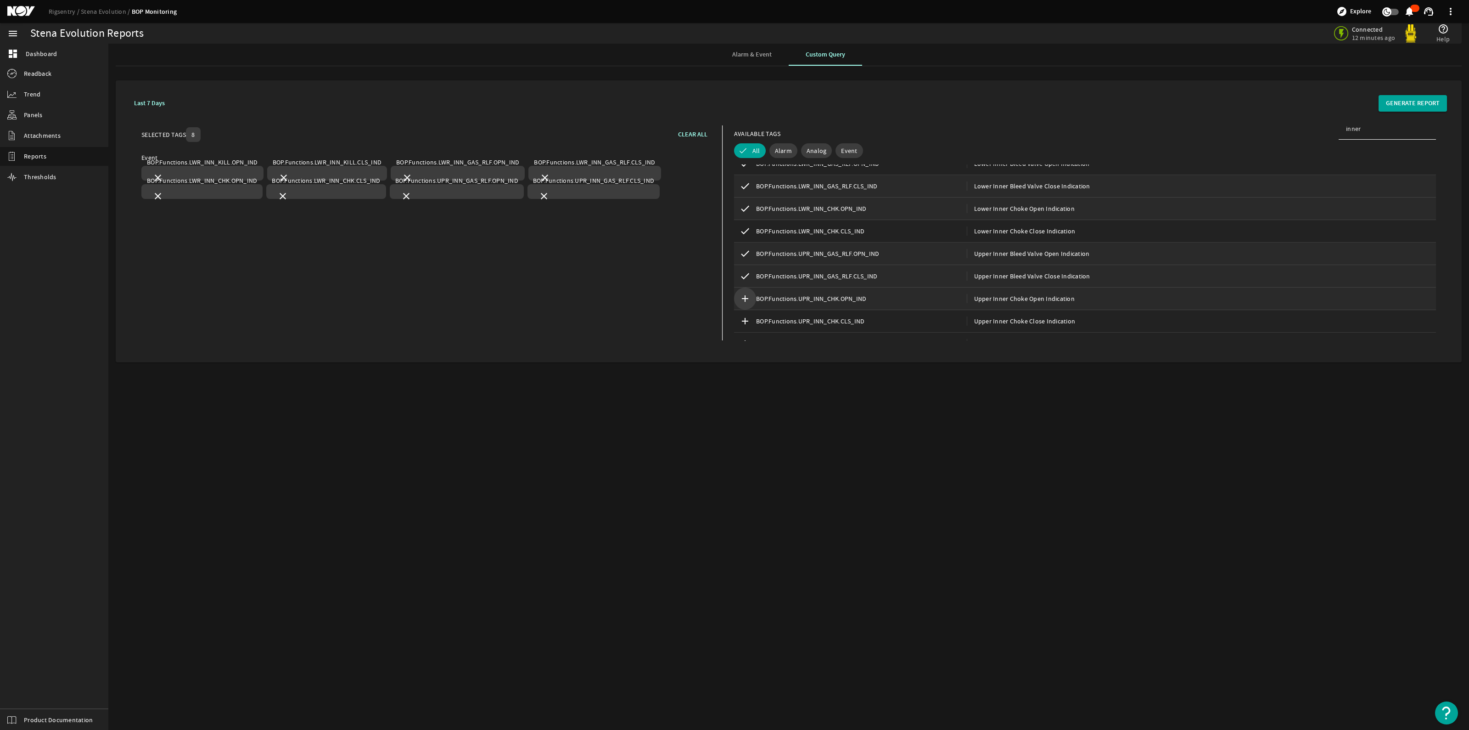
click at [746, 295] on mat-icon "add" at bounding box center [745, 298] width 11 height 11
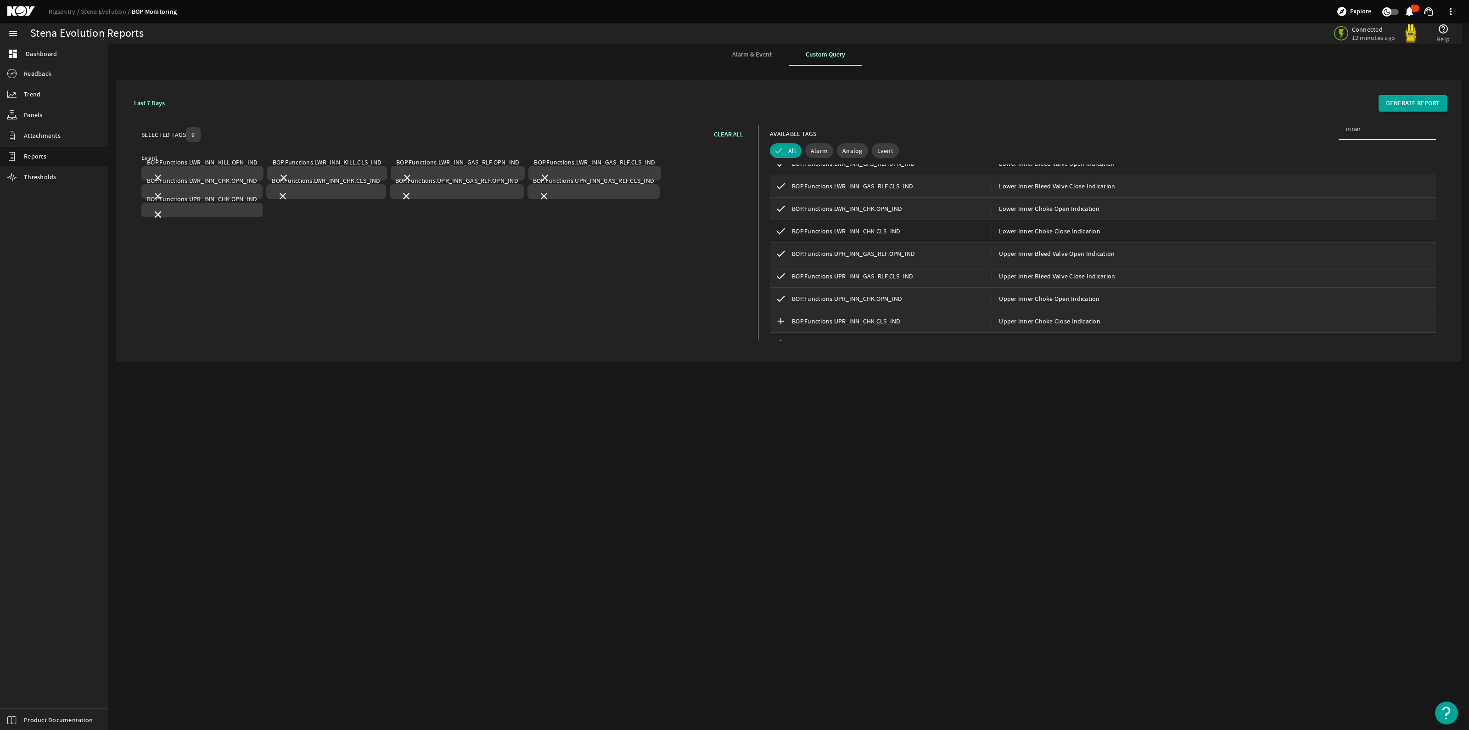
click at [781, 319] on mat-icon "add" at bounding box center [780, 320] width 11 height 11
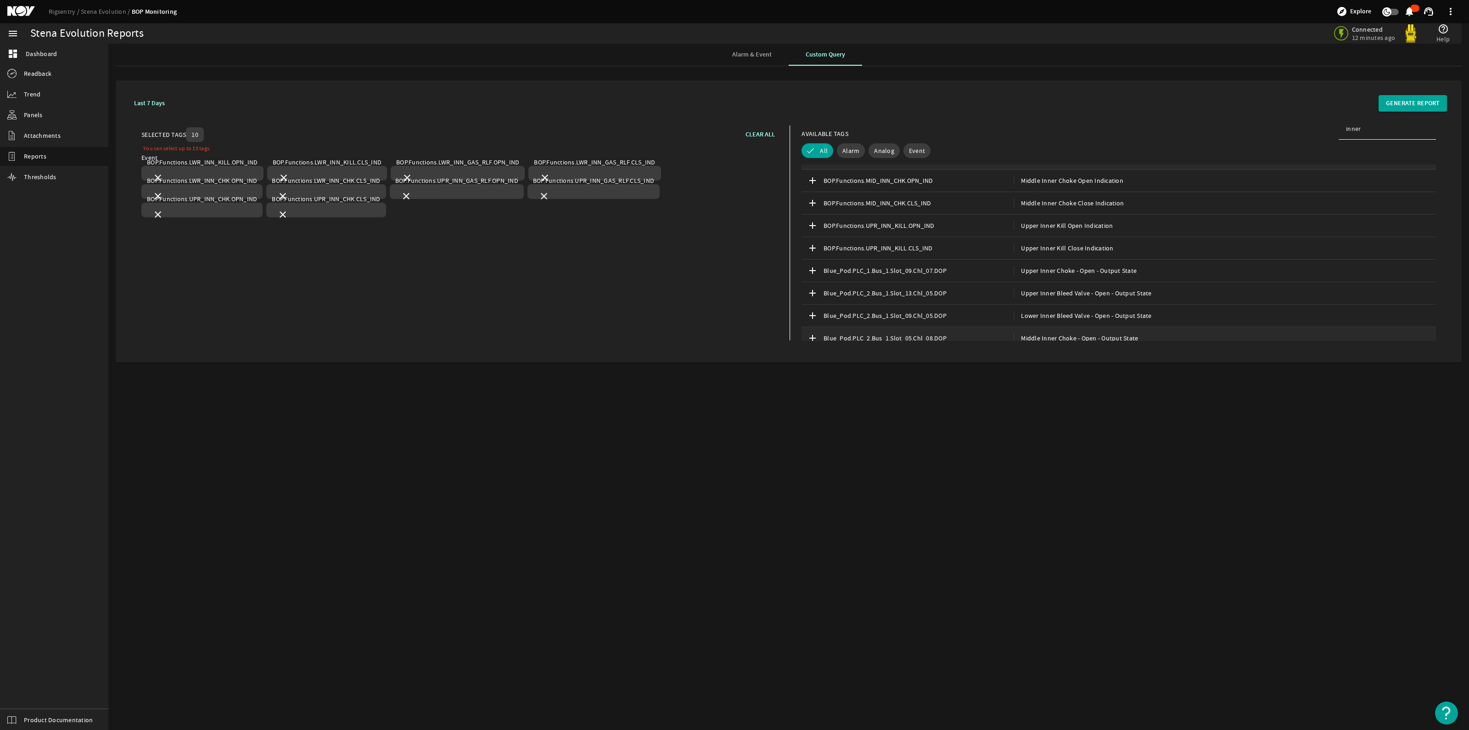
scroll to position [172, 0]
click at [814, 203] on mat-icon "add" at bounding box center [812, 203] width 11 height 11
click at [808, 208] on mat-icon "add" at bounding box center [812, 203] width 11 height 11
click at [814, 223] on mat-icon "add" at bounding box center [812, 225] width 11 height 11
click at [752, 131] on span "CLEAR ALL" at bounding box center [760, 134] width 29 height 9
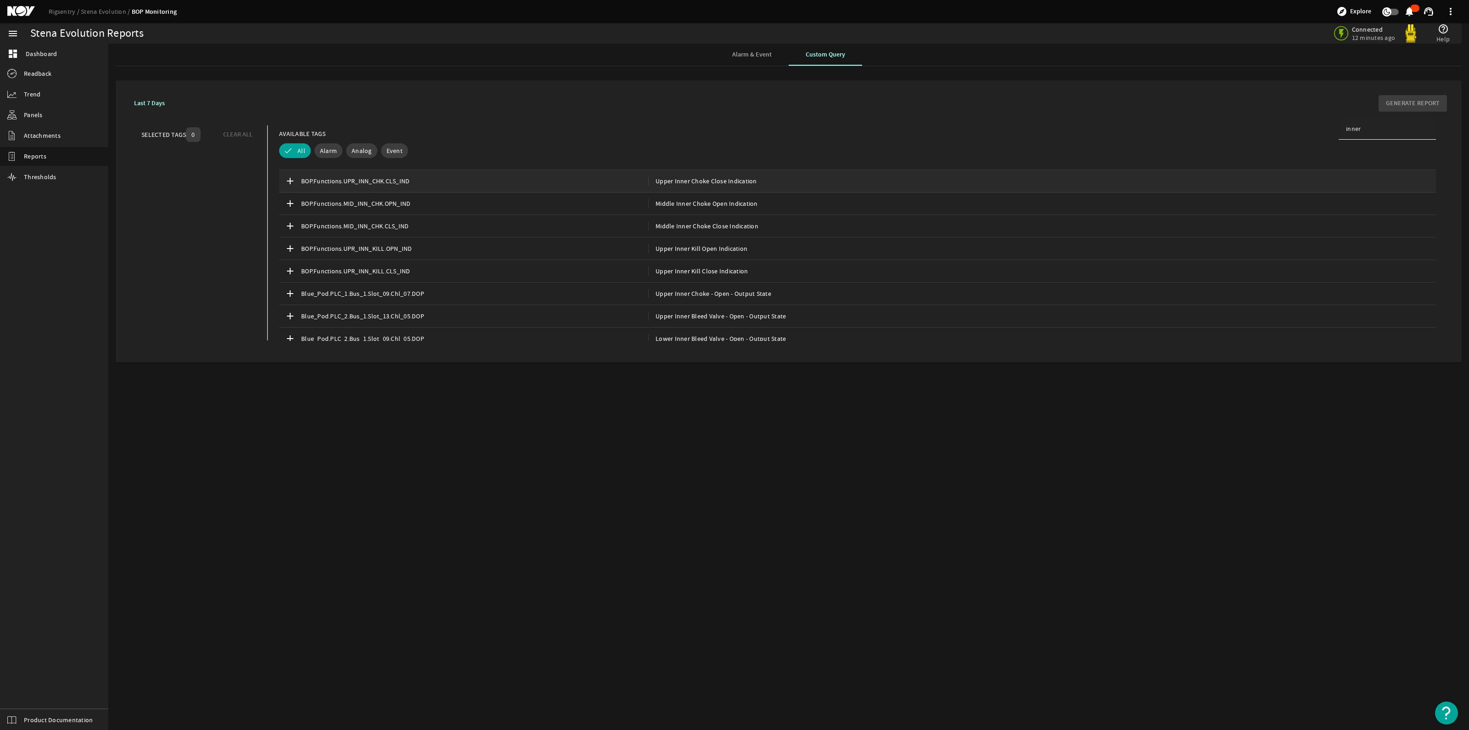
drag, startPoint x: 1392, startPoint y: 123, endPoint x: 1386, endPoint y: 123, distance: 6.9
click at [1386, 123] on div "inner" at bounding box center [1387, 129] width 83 height 22
drag, startPoint x: 1392, startPoint y: 127, endPoint x: 1272, endPoint y: 124, distance: 120.3
click at [1272, 124] on div "SELECTED TAGS 0 CLEAR ALL You can select up to 10 tags. AVAILABLE TAGS inner Al…" at bounding box center [788, 233] width 1317 height 230
drag, startPoint x: 1400, startPoint y: 123, endPoint x: 1253, endPoint y: 107, distance: 147.8
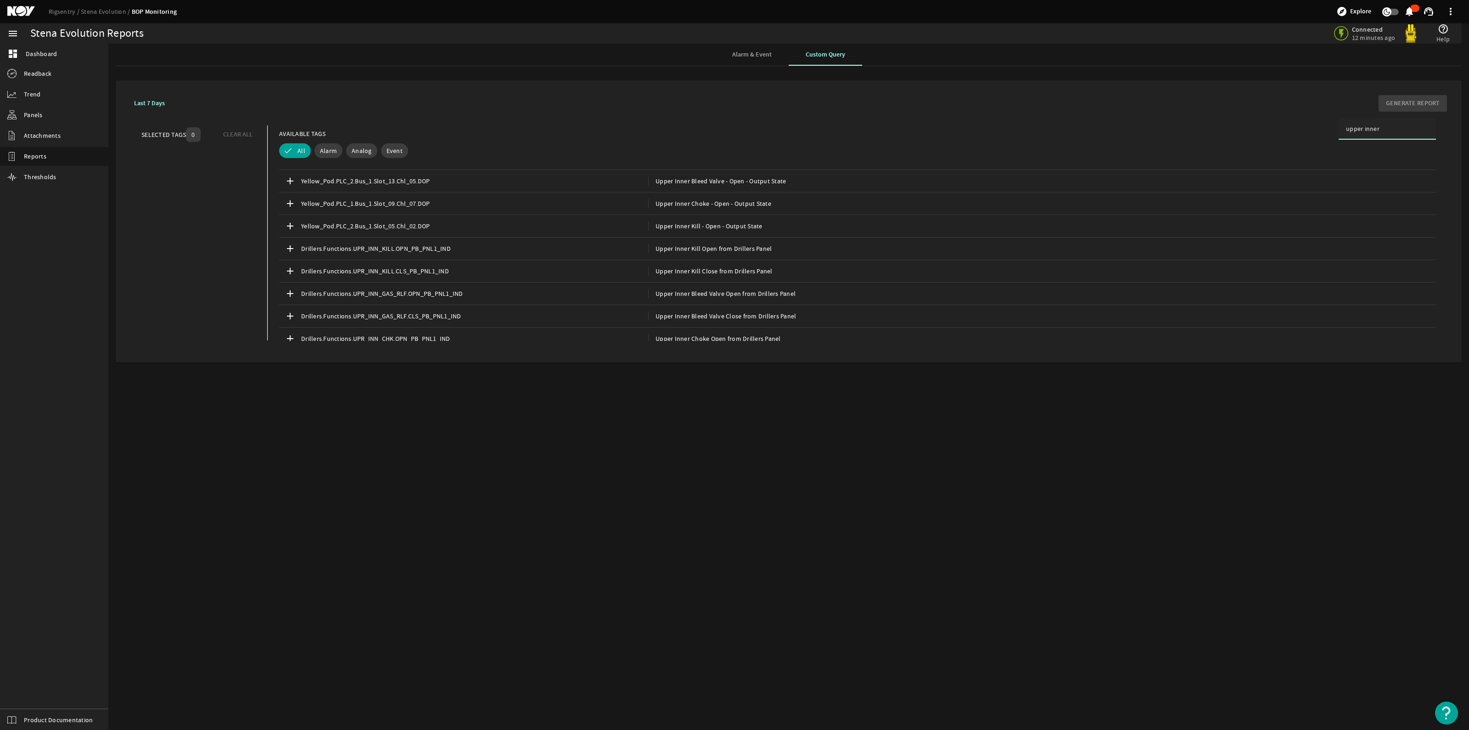
click at [1253, 107] on div "Last 7 Days GENERATE REPORT SELECTED TAGS 0 CLEAR ALL You can select up to 10 t…" at bounding box center [788, 221] width 1331 height 267
type input "inner choke"
click at [286, 171] on mat-icon "add" at bounding box center [290, 175] width 11 height 11
click at [292, 196] on mat-icon "add" at bounding box center [296, 197] width 11 height 11
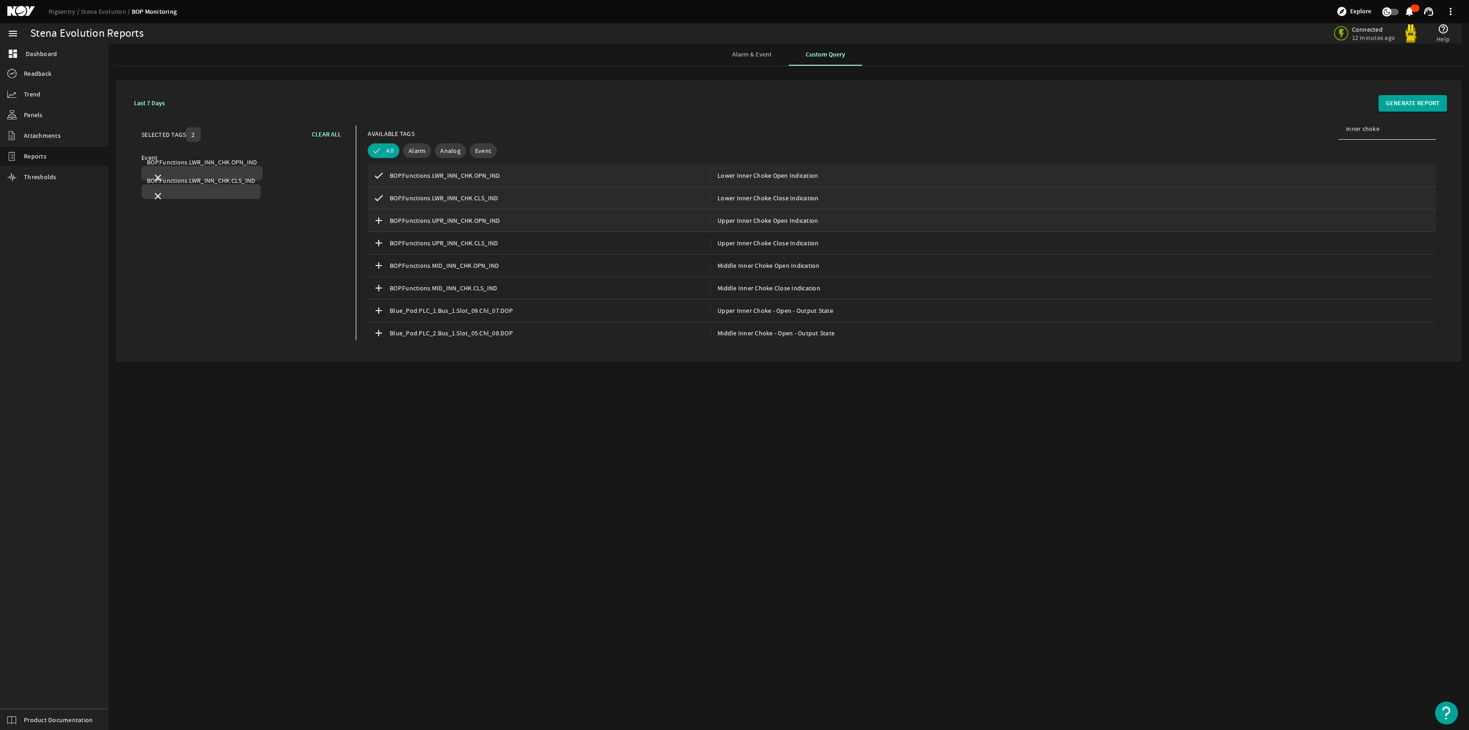
click at [385, 220] on span at bounding box center [378, 220] width 17 height 17
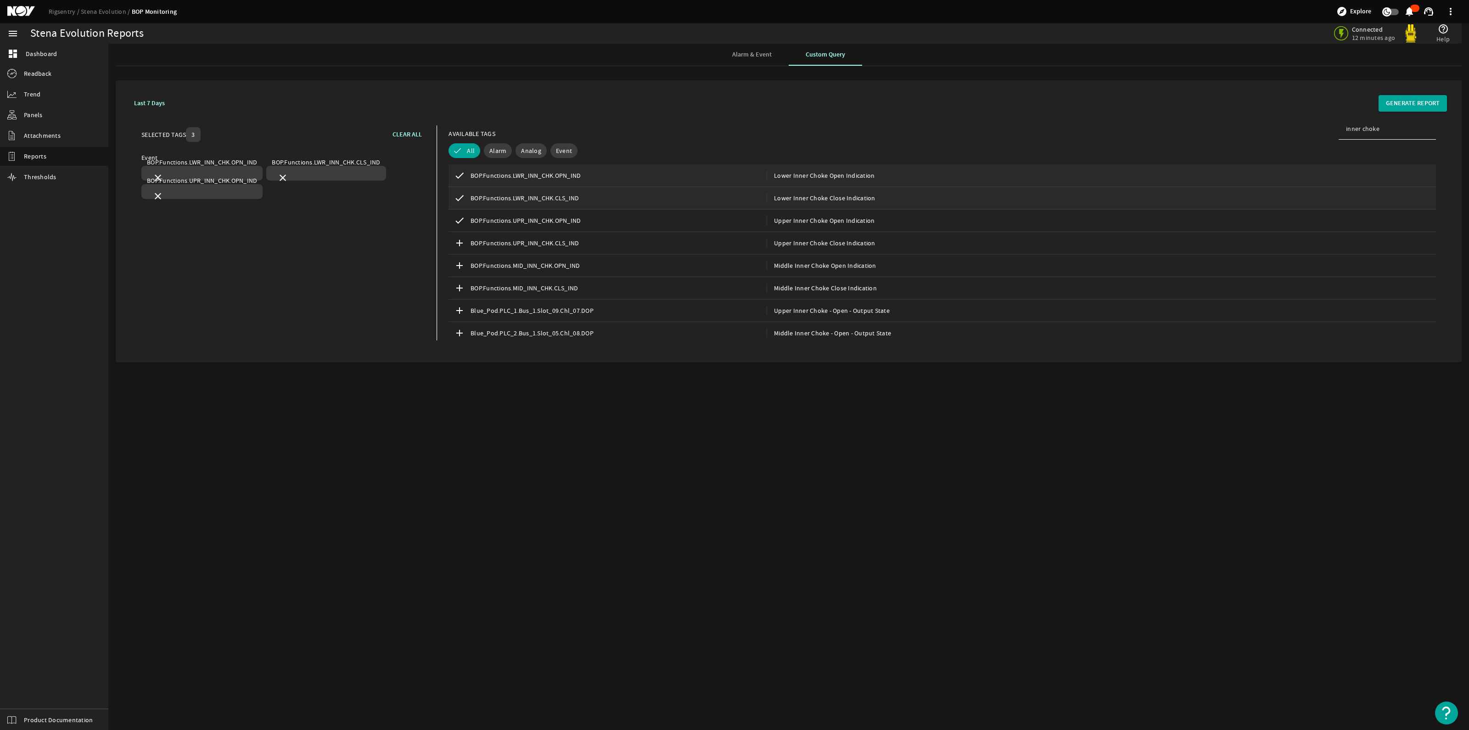
click at [462, 241] on mat-icon "add" at bounding box center [459, 242] width 11 height 11
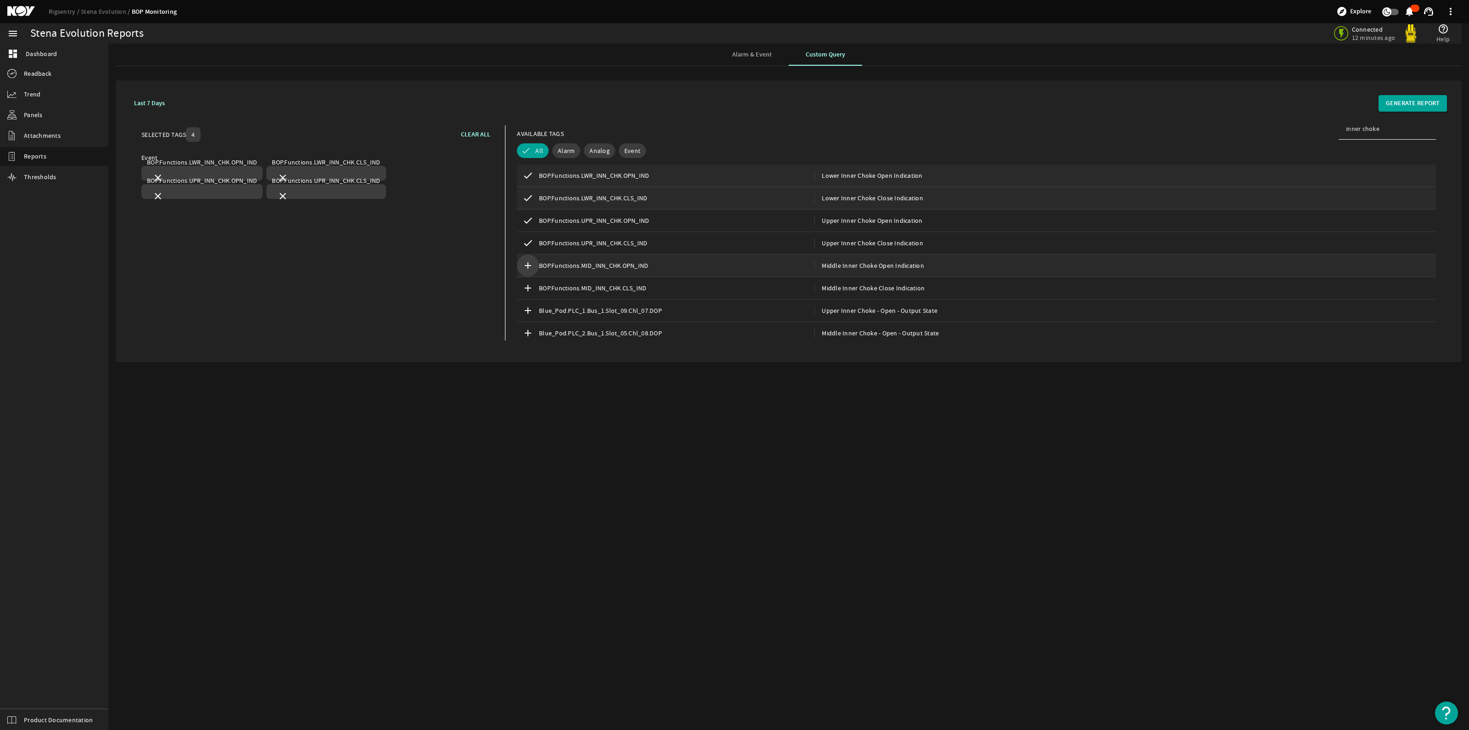
click at [532, 269] on mat-icon "add" at bounding box center [527, 265] width 11 height 11
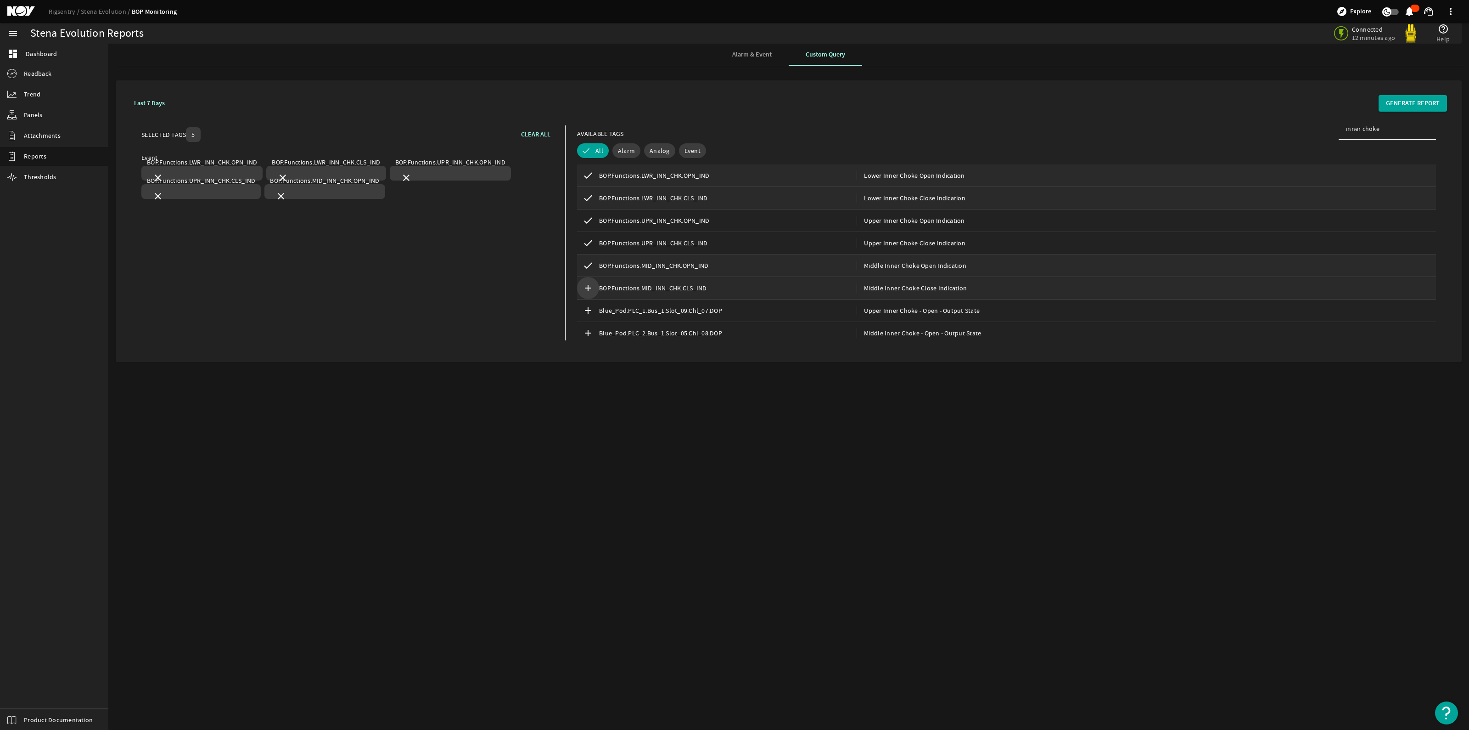
click at [588, 289] on mat-icon "add" at bounding box center [588, 287] width 11 height 11
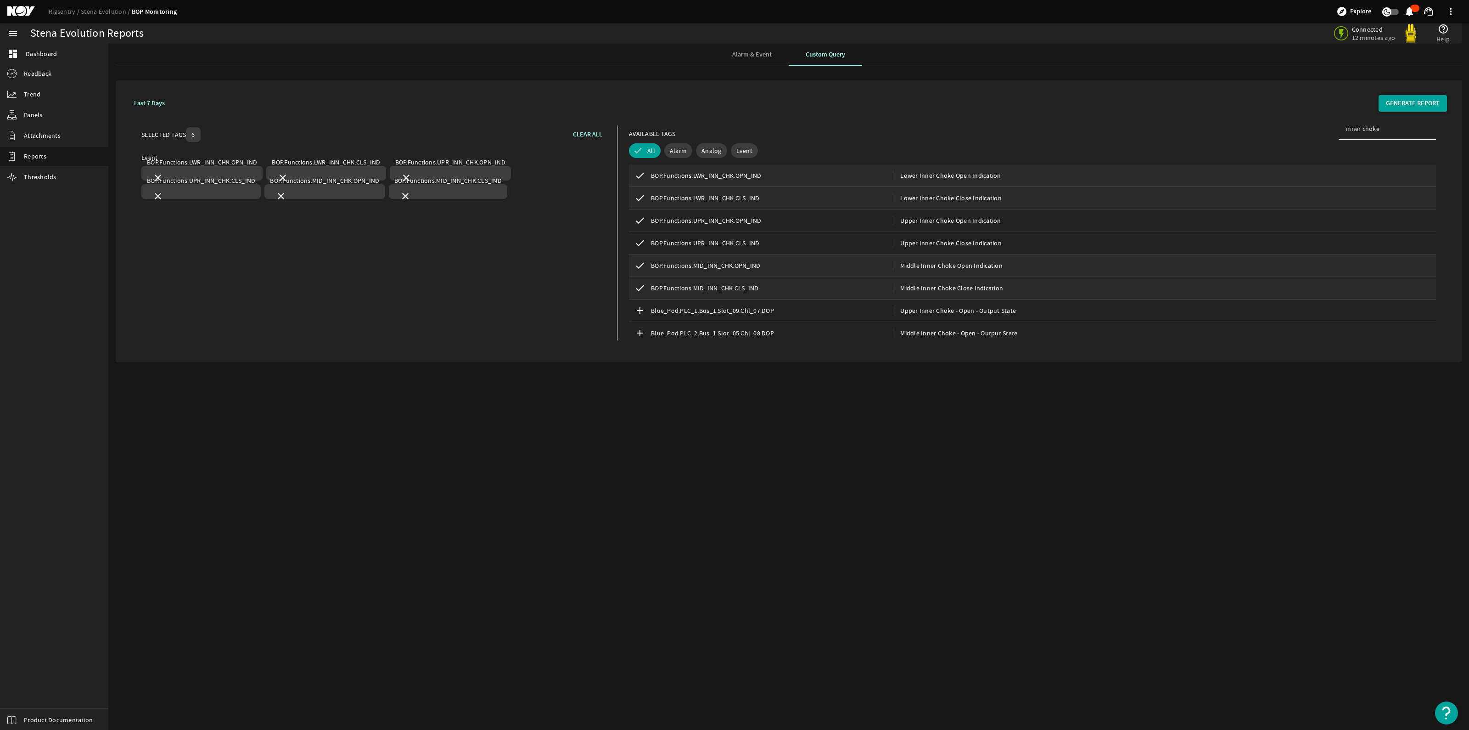
click at [1395, 104] on span "GENERATE REPORT" at bounding box center [1413, 103] width 54 height 9
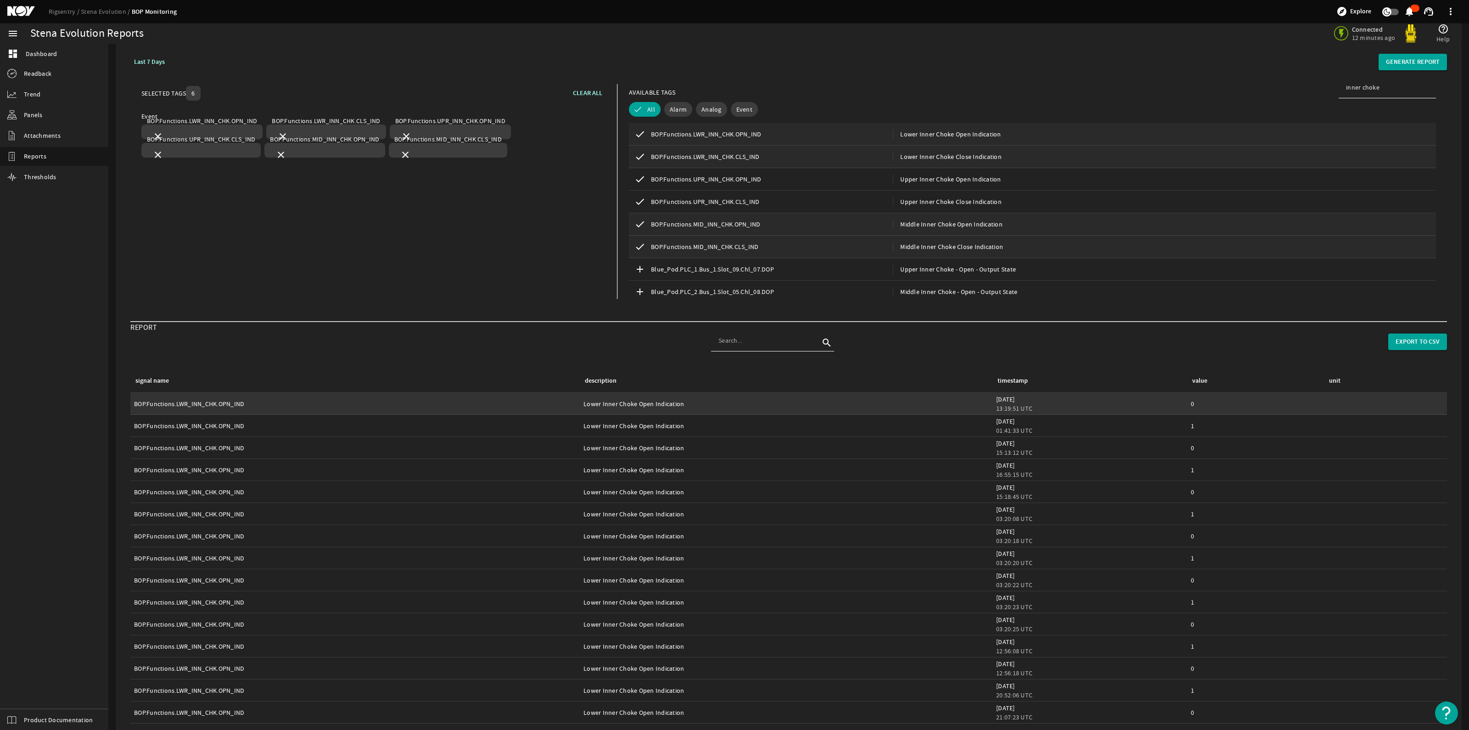
scroll to position [75, 0]
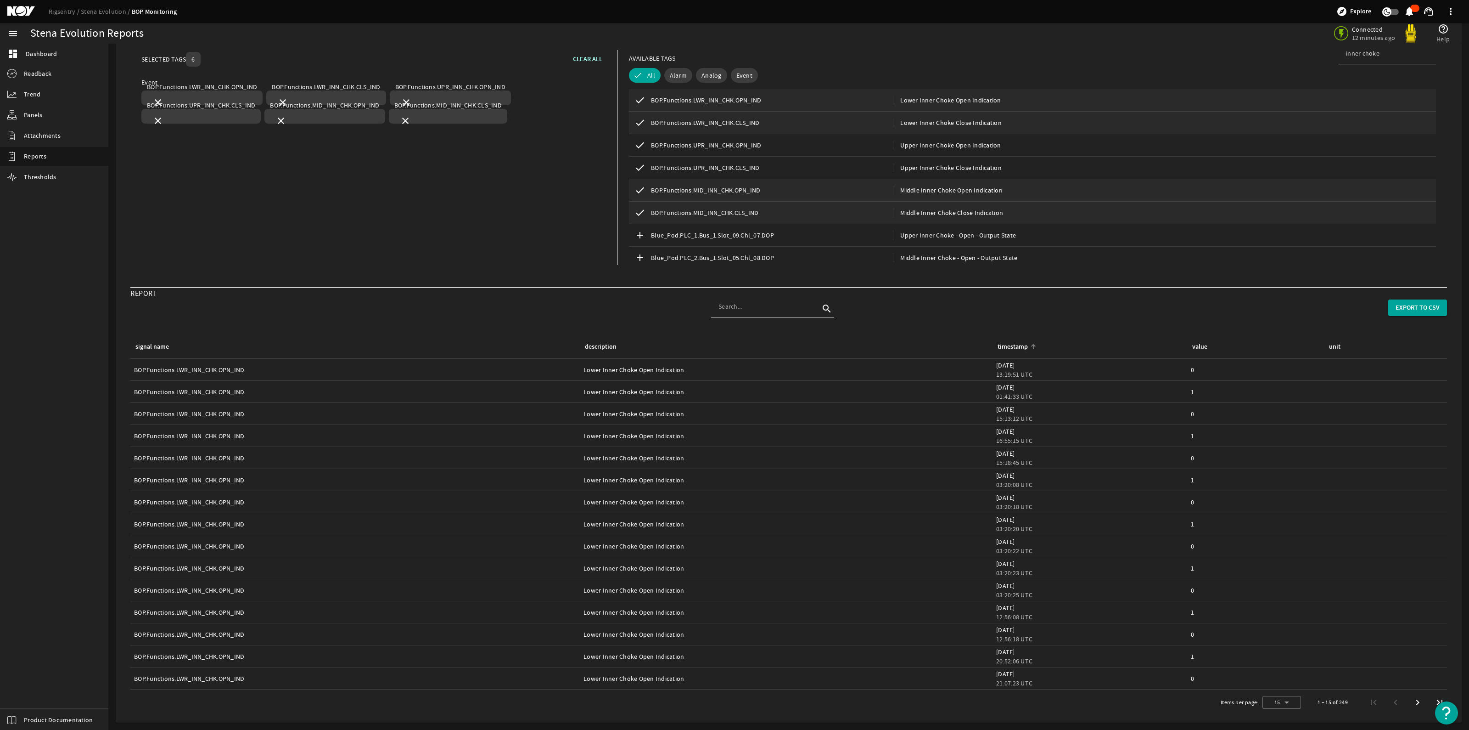
click at [1013, 345] on div "timestamp" at bounding box center [1013, 347] width 30 height 10
click at [57, 54] on link "dashboard Dashboard" at bounding box center [54, 54] width 108 height 20
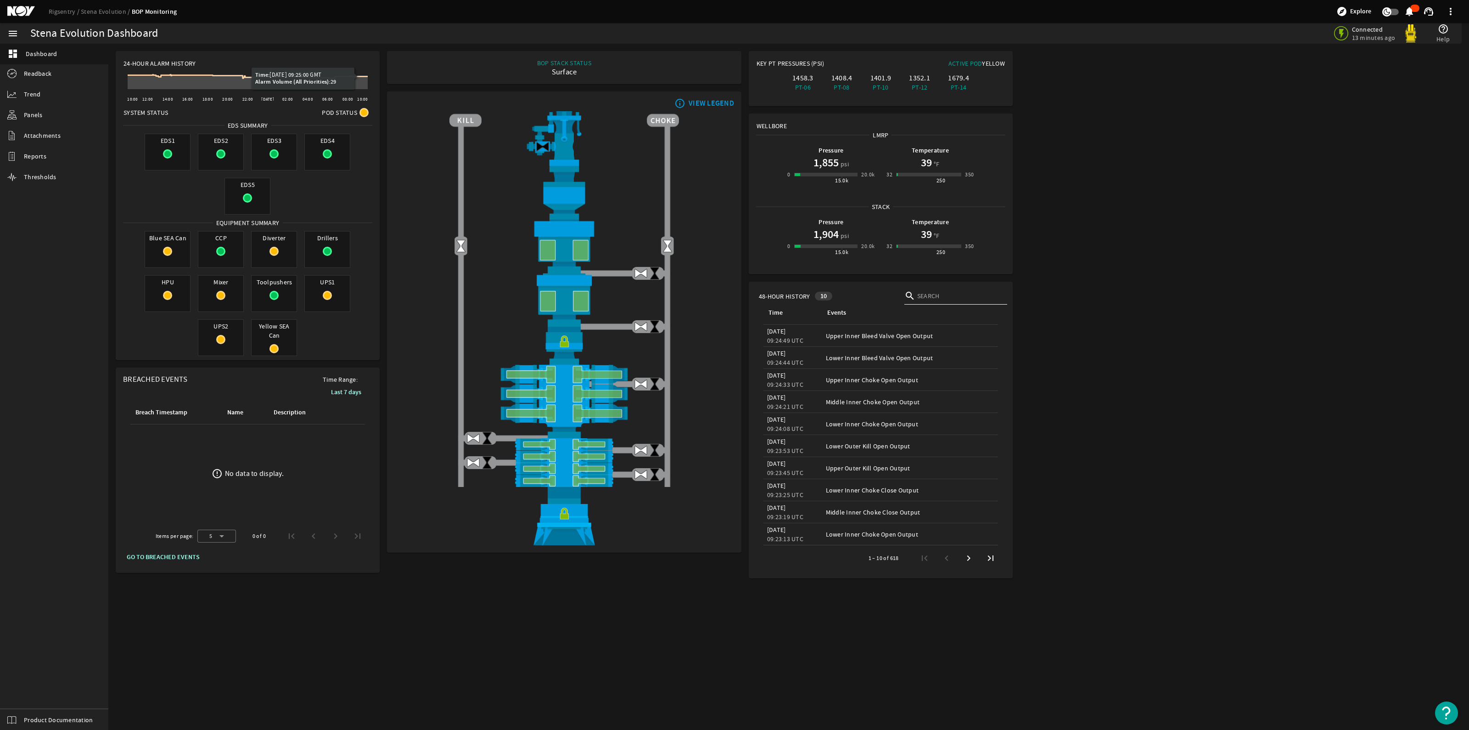
click at [362, 82] on icon at bounding box center [248, 82] width 240 height 14
click at [362, 78] on icon at bounding box center [362, 76] width 6 height 6
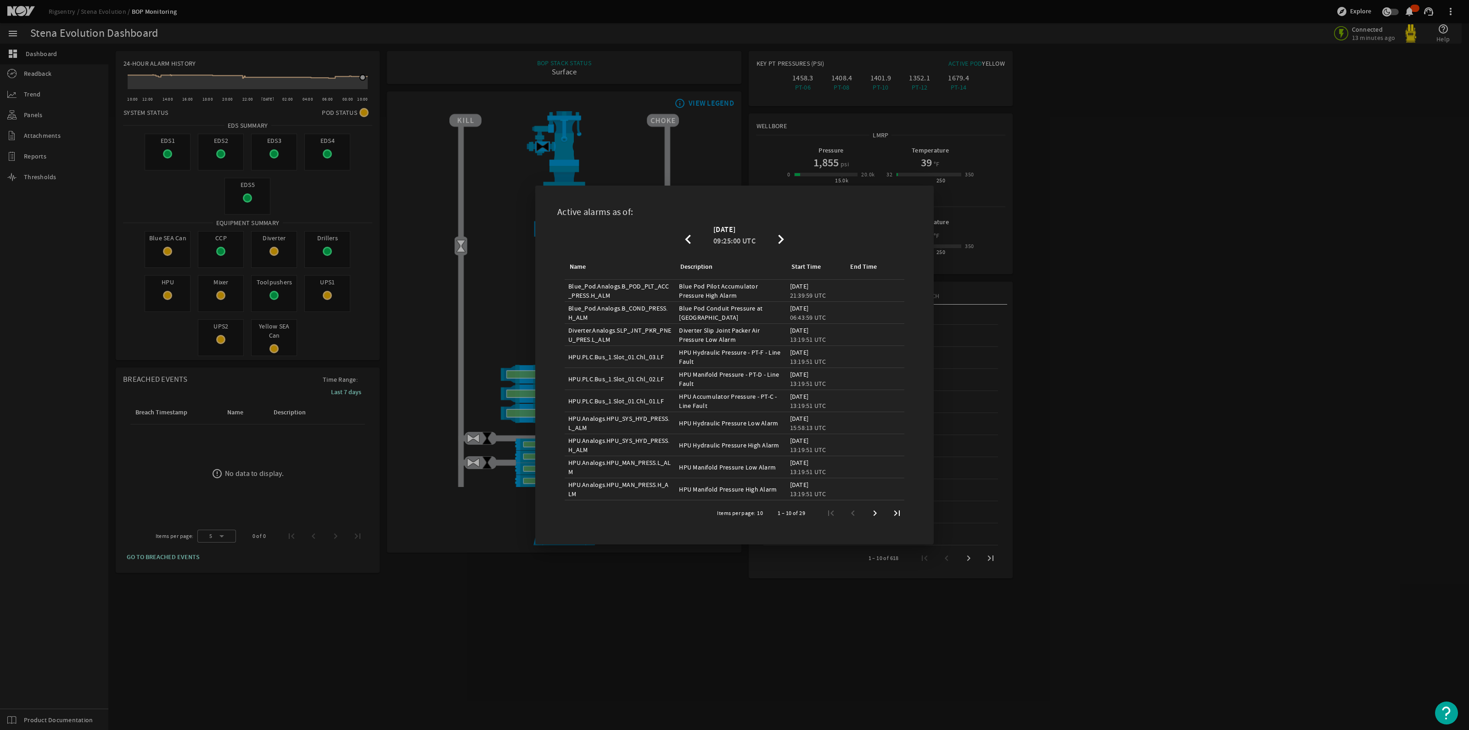
drag, startPoint x: 709, startPoint y: 700, endPoint x: 606, endPoint y: 615, distance: 133.7
click at [709, 698] on div at bounding box center [734, 365] width 1469 height 730
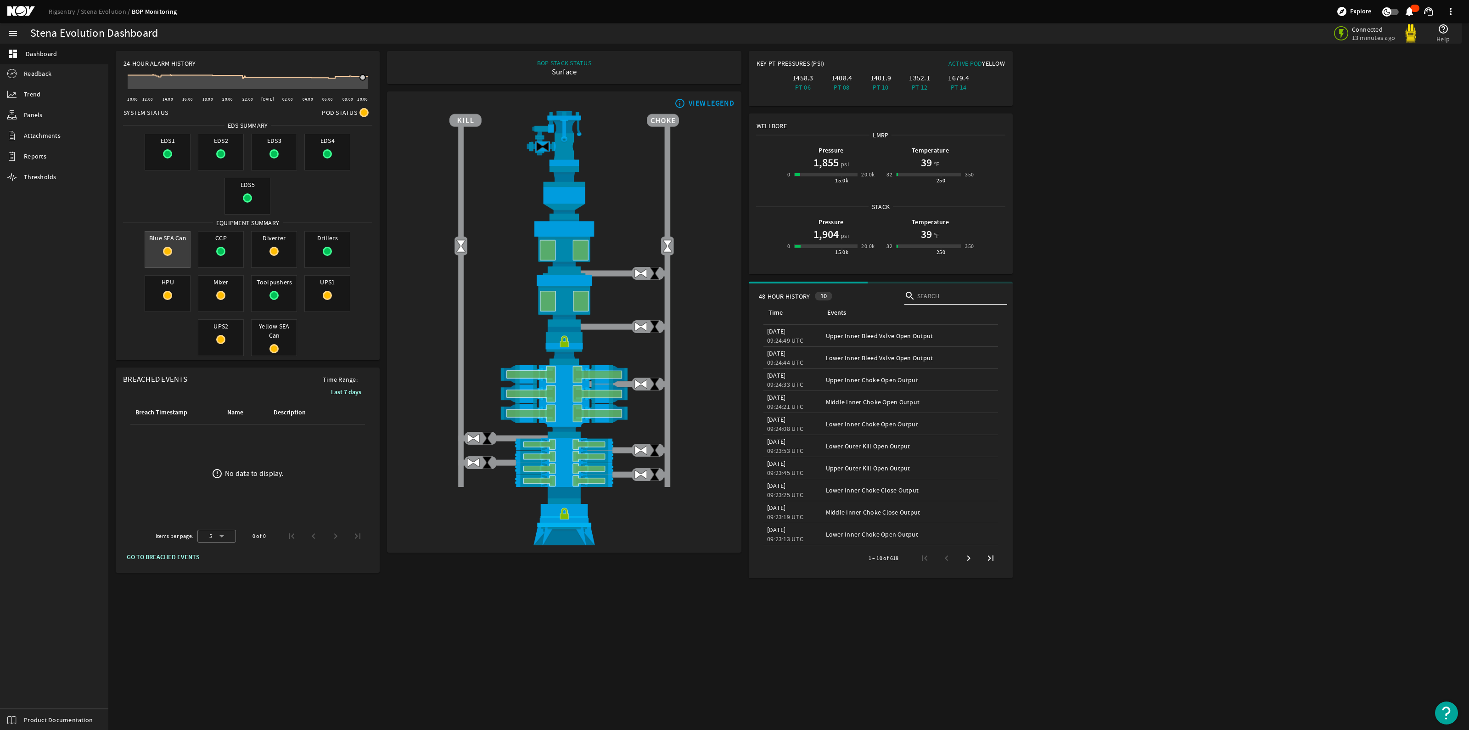
click at [164, 236] on span "Blue SEA Can" at bounding box center [167, 237] width 45 height 13
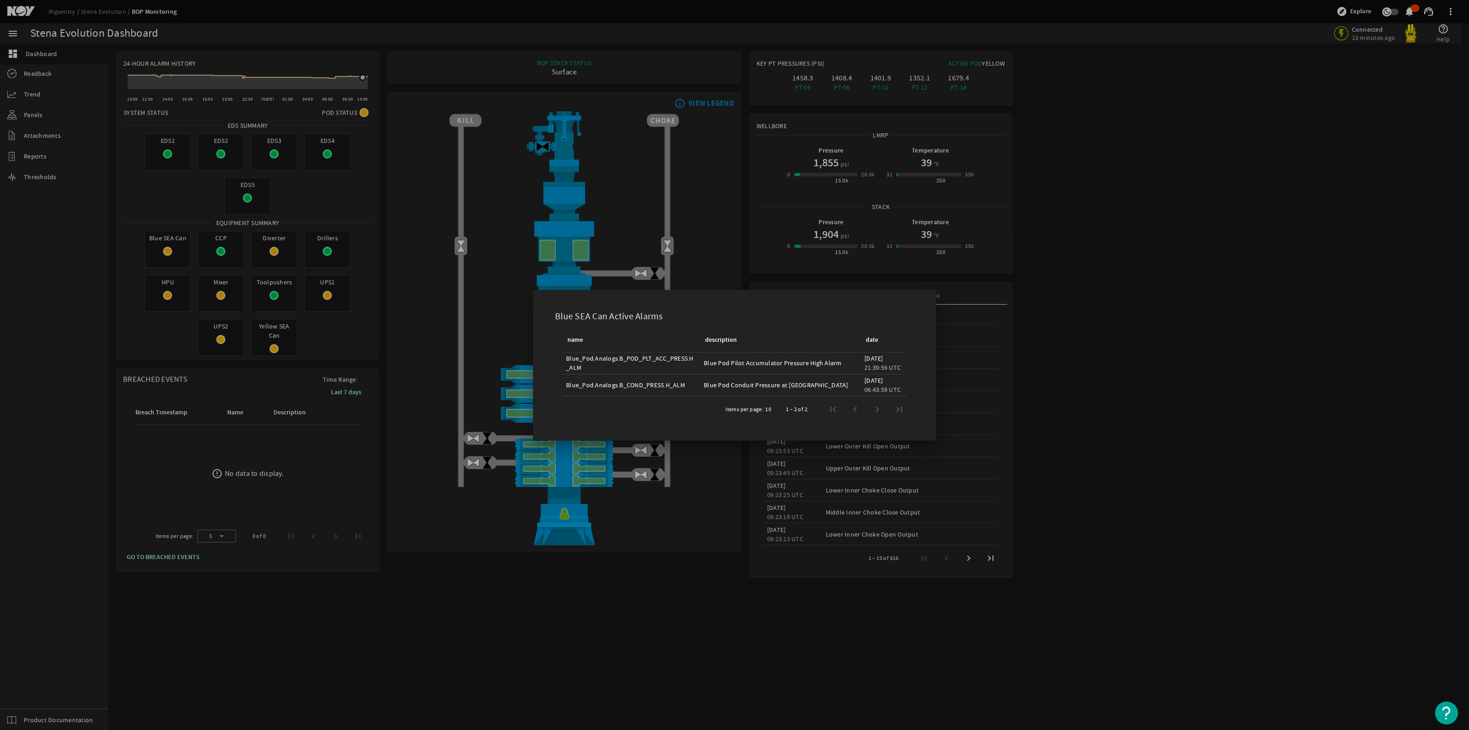
click at [226, 263] on div at bounding box center [734, 365] width 1469 height 730
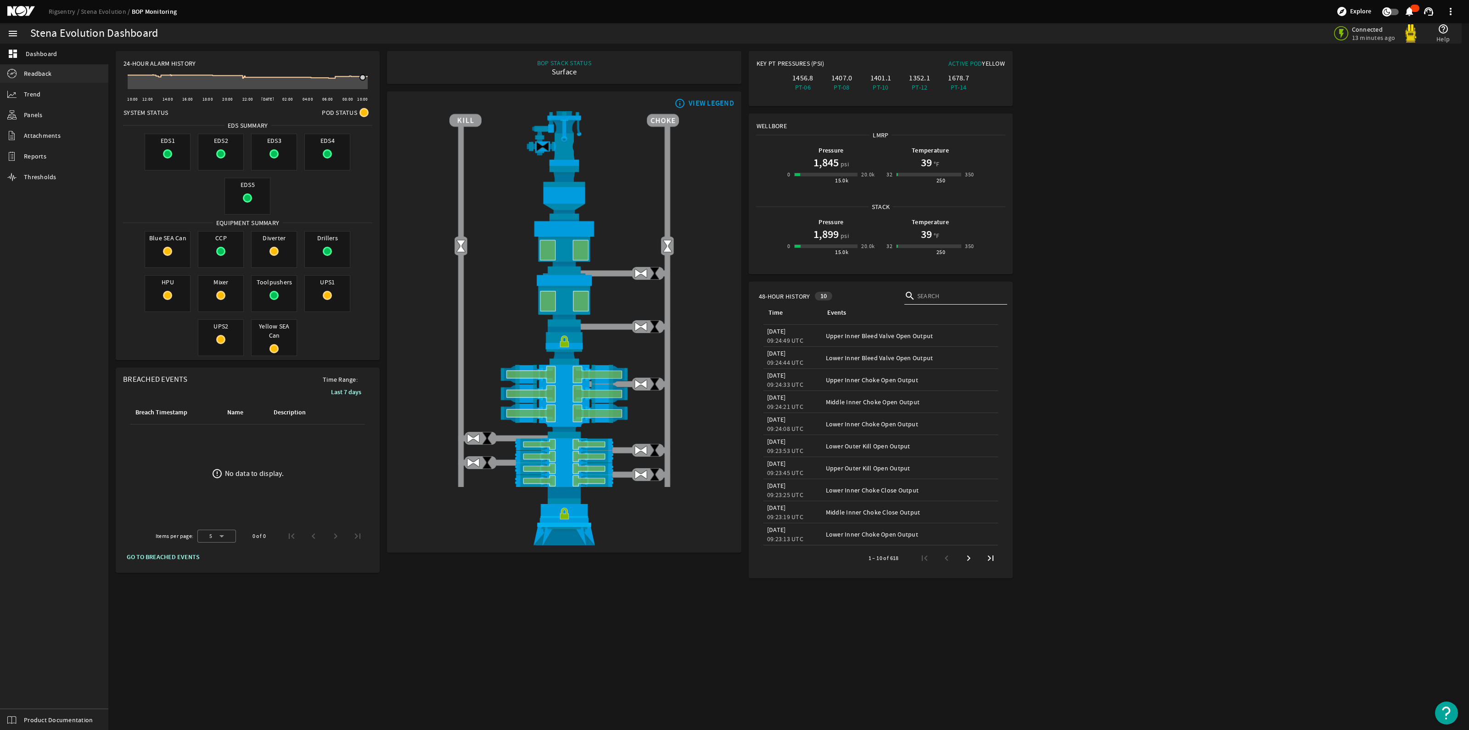
click at [54, 77] on link "Readback" at bounding box center [54, 73] width 108 height 18
